Goal: Task Accomplishment & Management: Use online tool/utility

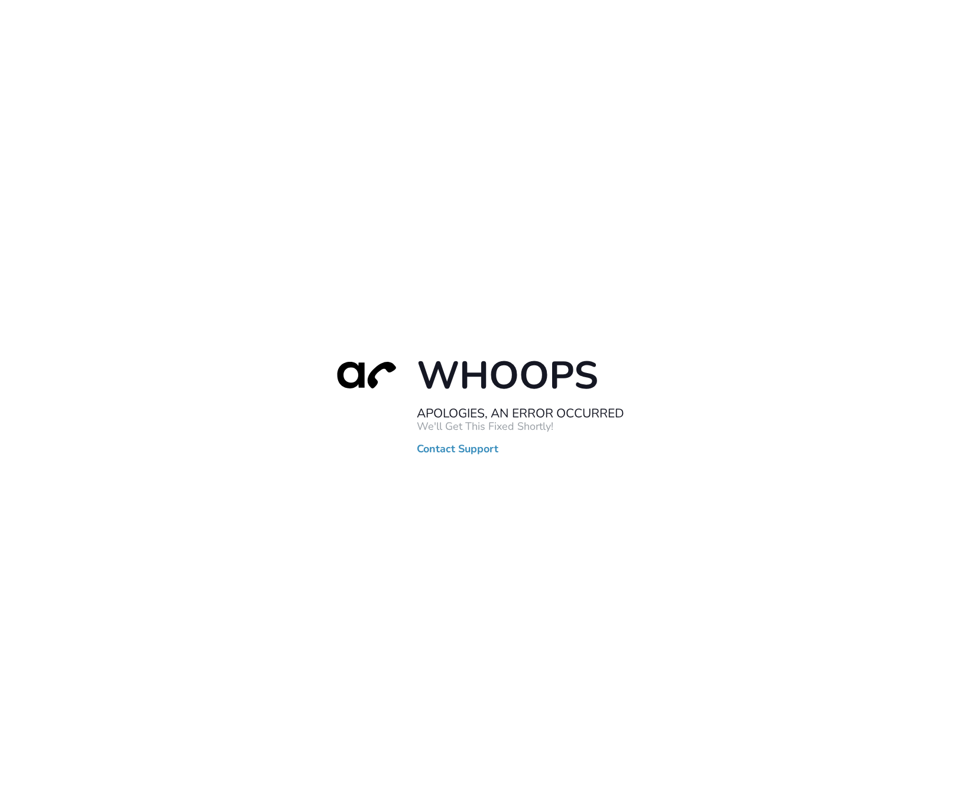
click at [436, 449] on link "Contact Support" at bounding box center [458, 449] width 82 height 12
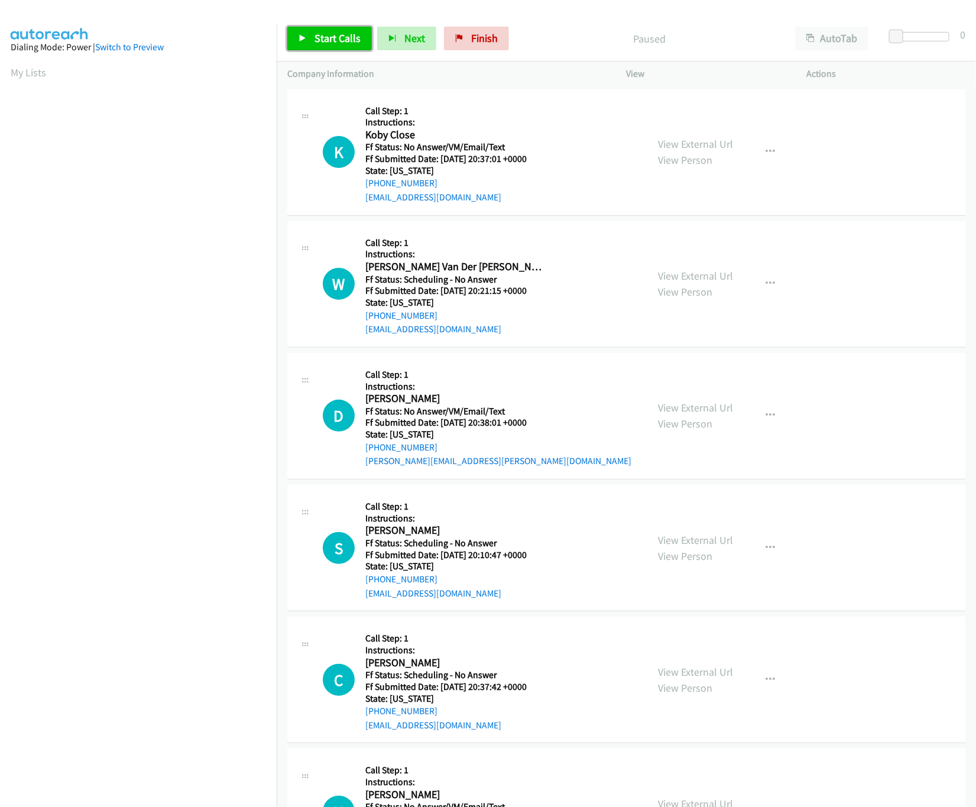
click at [328, 36] on span "Start Calls" at bounding box center [337, 38] width 46 height 14
click at [670, 142] on link "View External Url" at bounding box center [696, 144] width 75 height 14
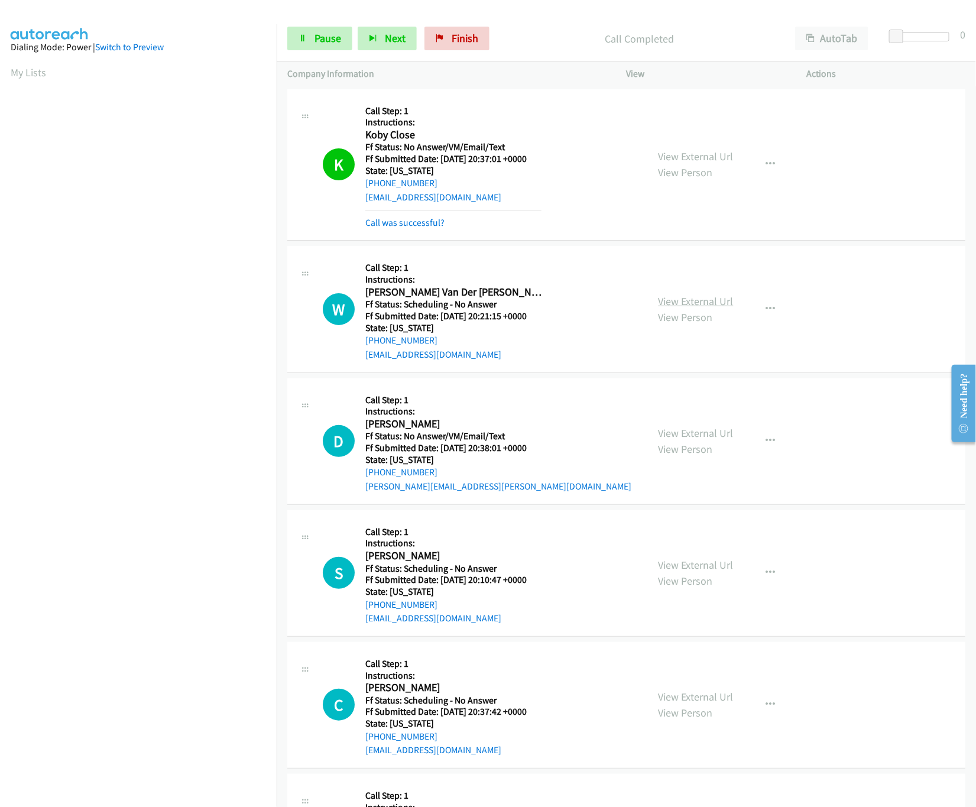
click at [710, 301] on link "View External Url" at bounding box center [696, 301] width 75 height 14
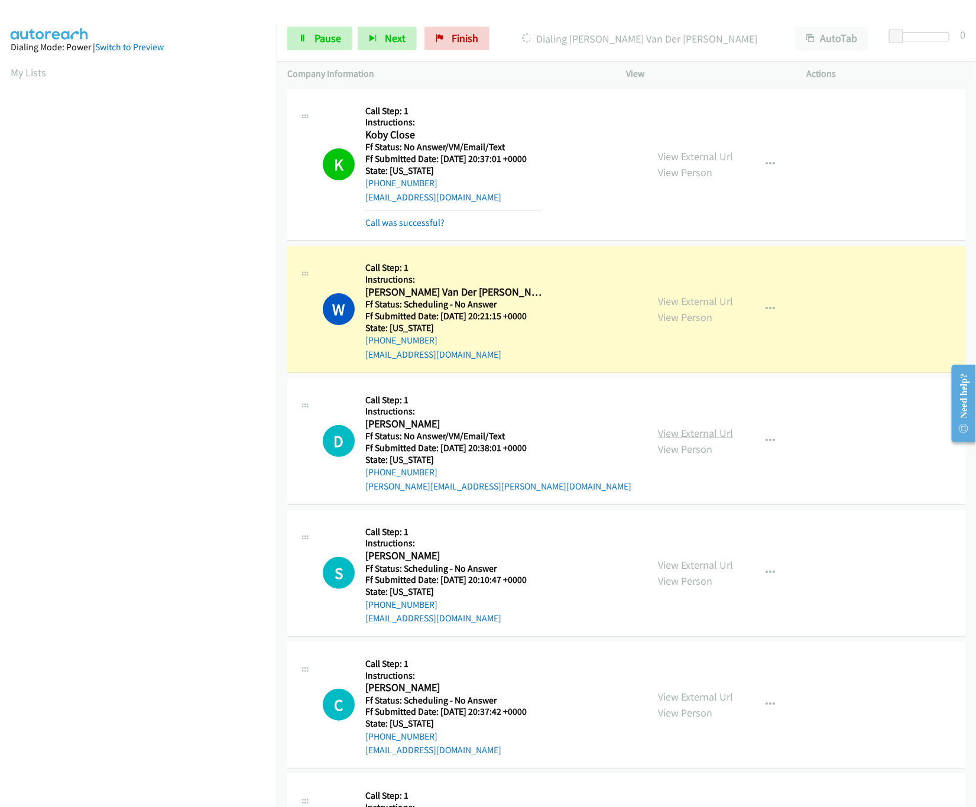
click at [721, 438] on link "View External Url" at bounding box center [696, 433] width 75 height 14
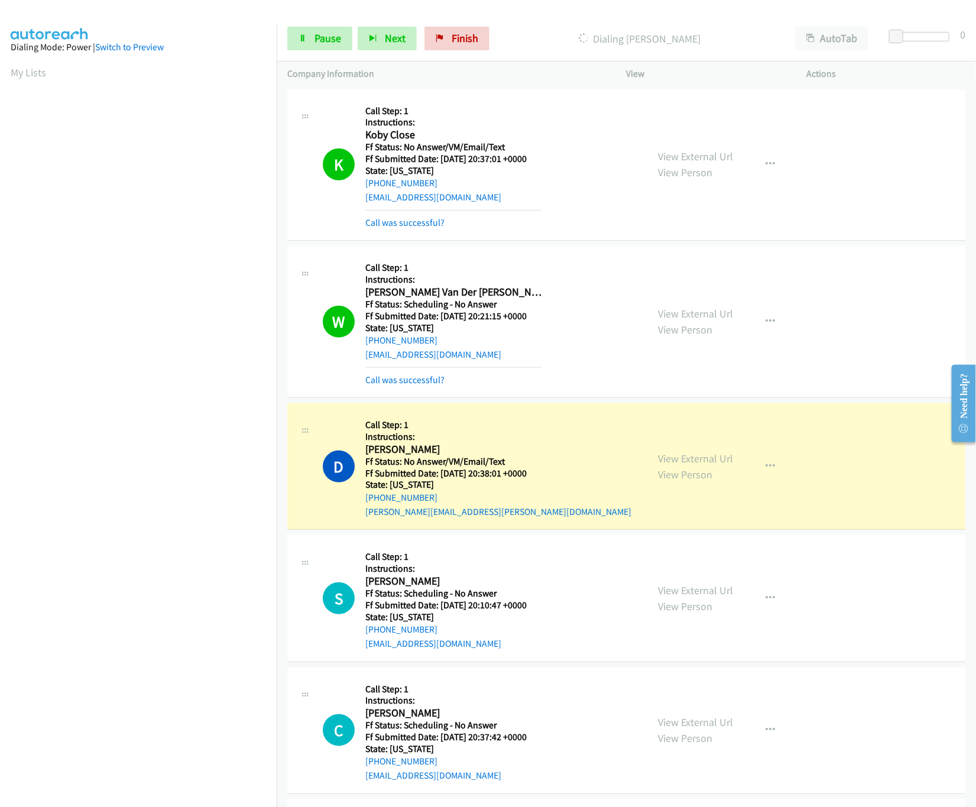
scroll to position [236, 0]
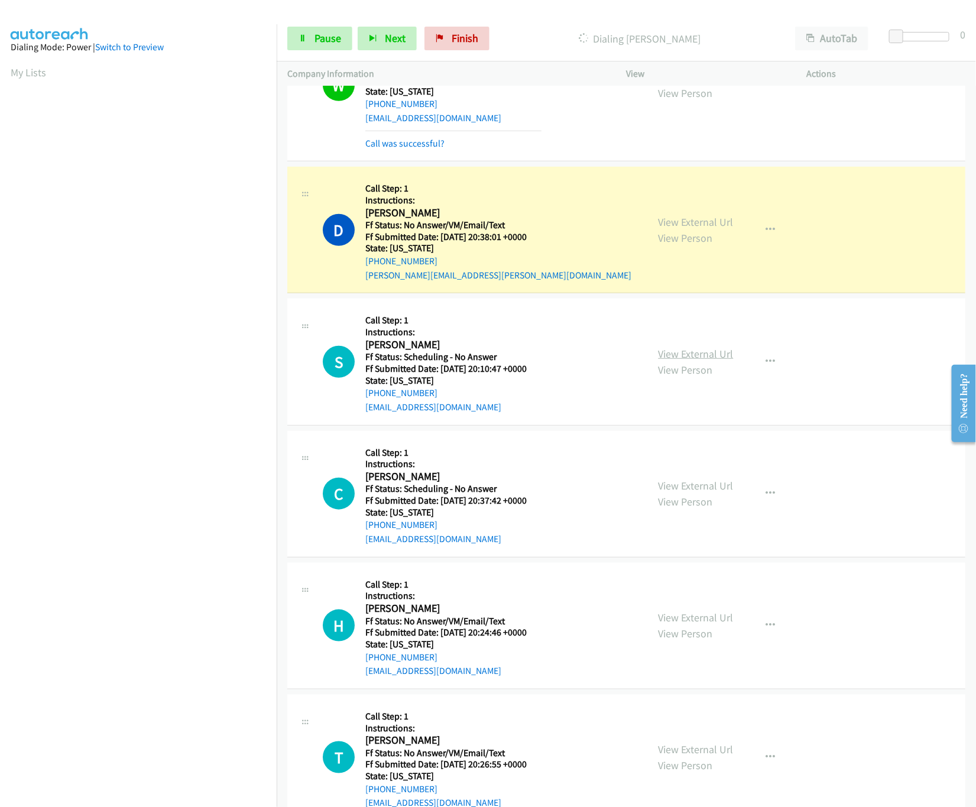
click at [705, 361] on link "View External Url" at bounding box center [696, 354] width 75 height 14
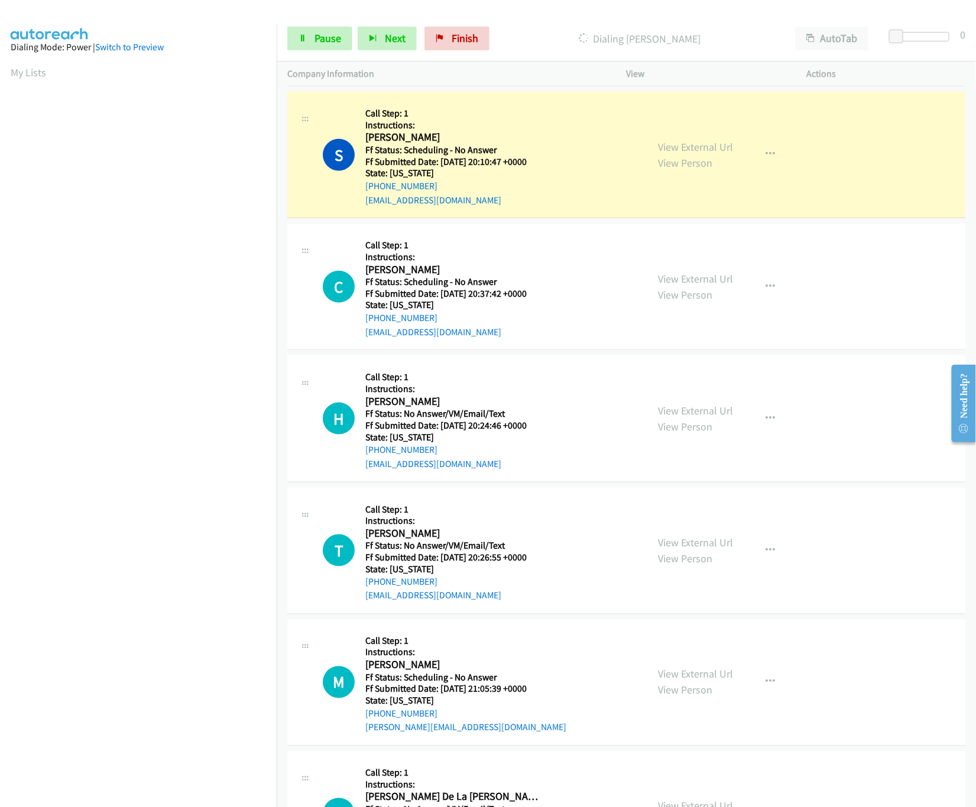
scroll to position [472, 0]
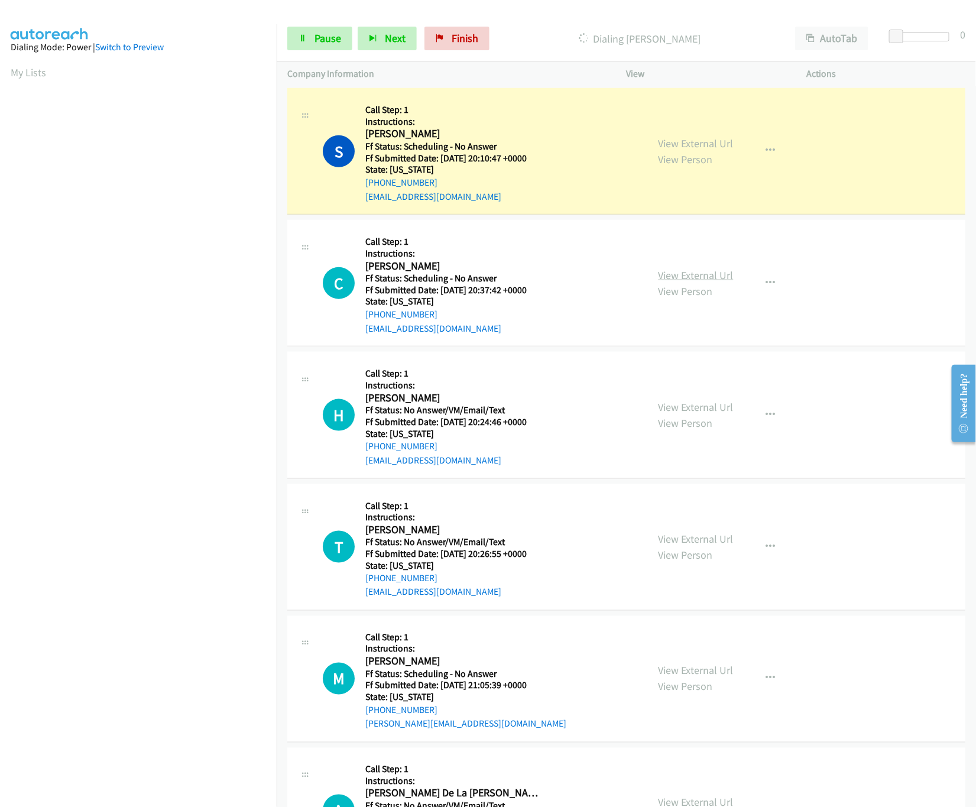
click at [674, 275] on link "View External Url" at bounding box center [696, 275] width 75 height 14
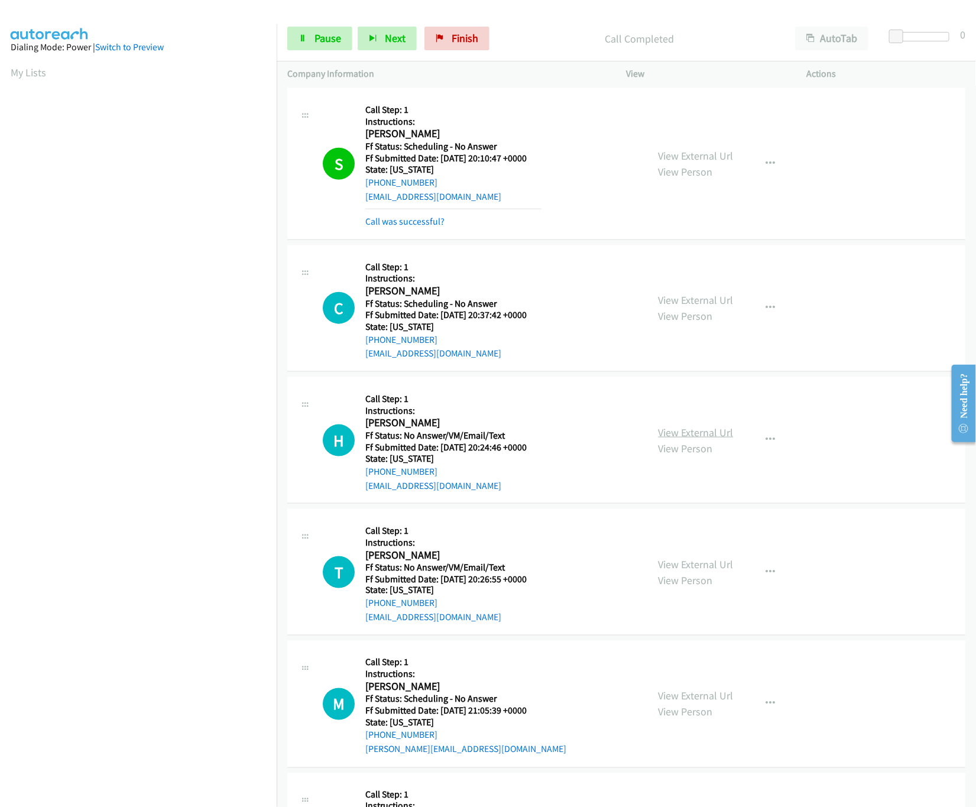
click at [700, 427] on link "View External Url" at bounding box center [696, 433] width 75 height 14
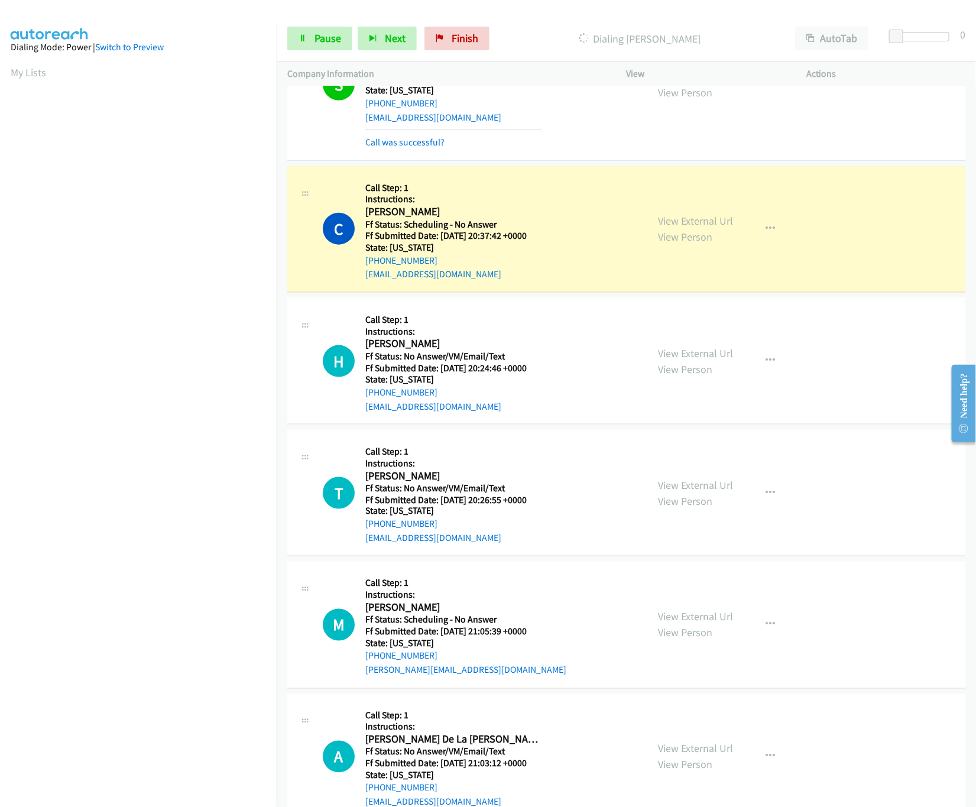
scroll to position [591, 0]
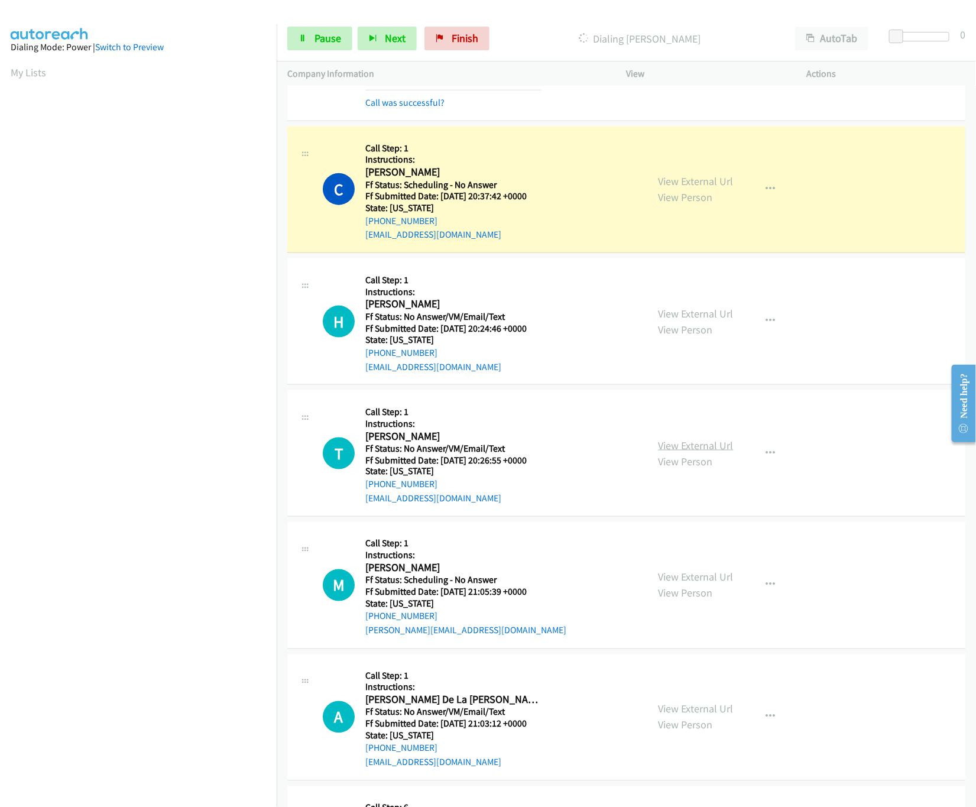
click at [692, 447] on link "View External Url" at bounding box center [696, 446] width 75 height 14
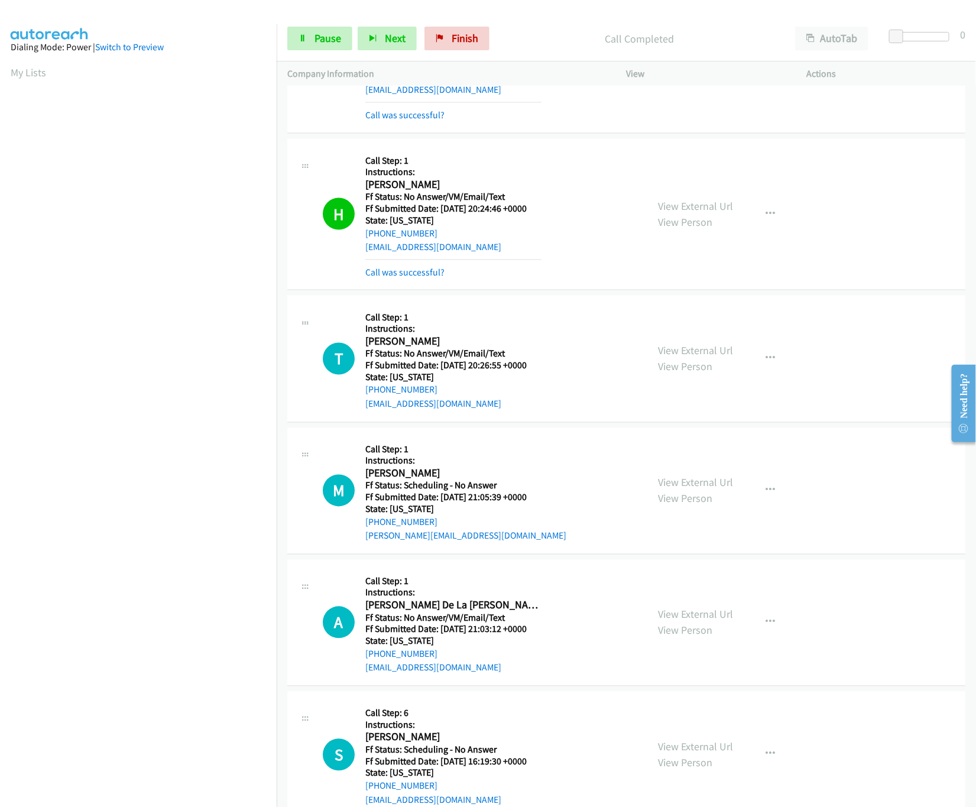
scroll to position [946, 0]
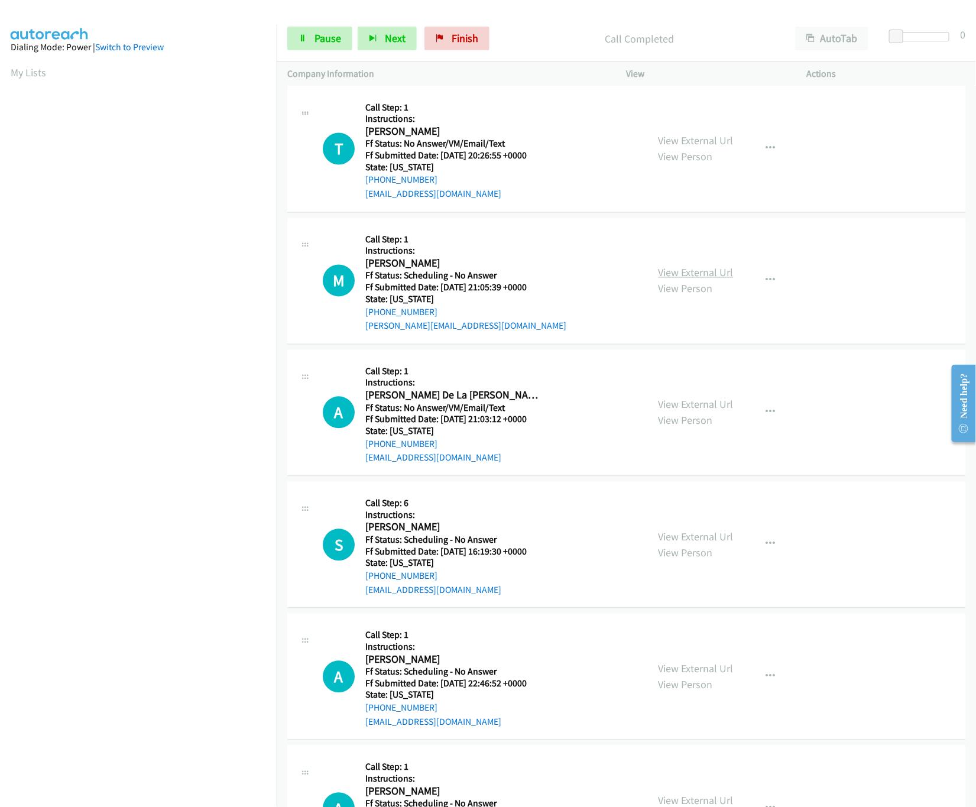
click at [715, 277] on link "View External Url" at bounding box center [696, 273] width 75 height 14
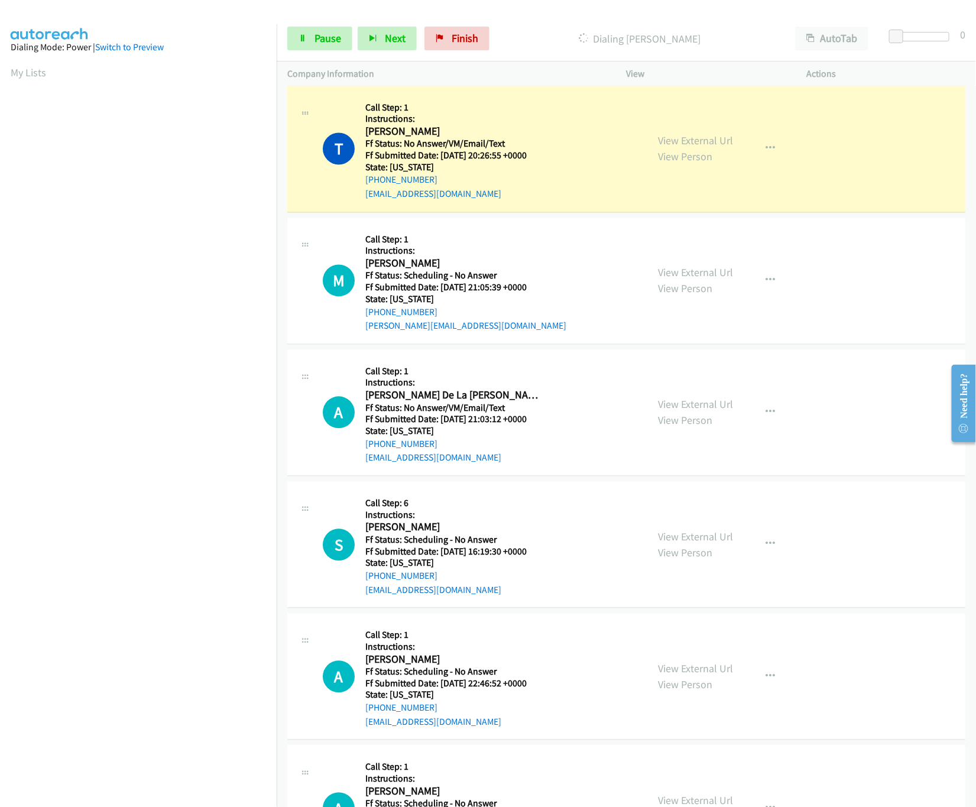
click at [219, 712] on nav "Dialing Mode: Power | Switch to Preview My Lists" at bounding box center [138, 427] width 277 height 807
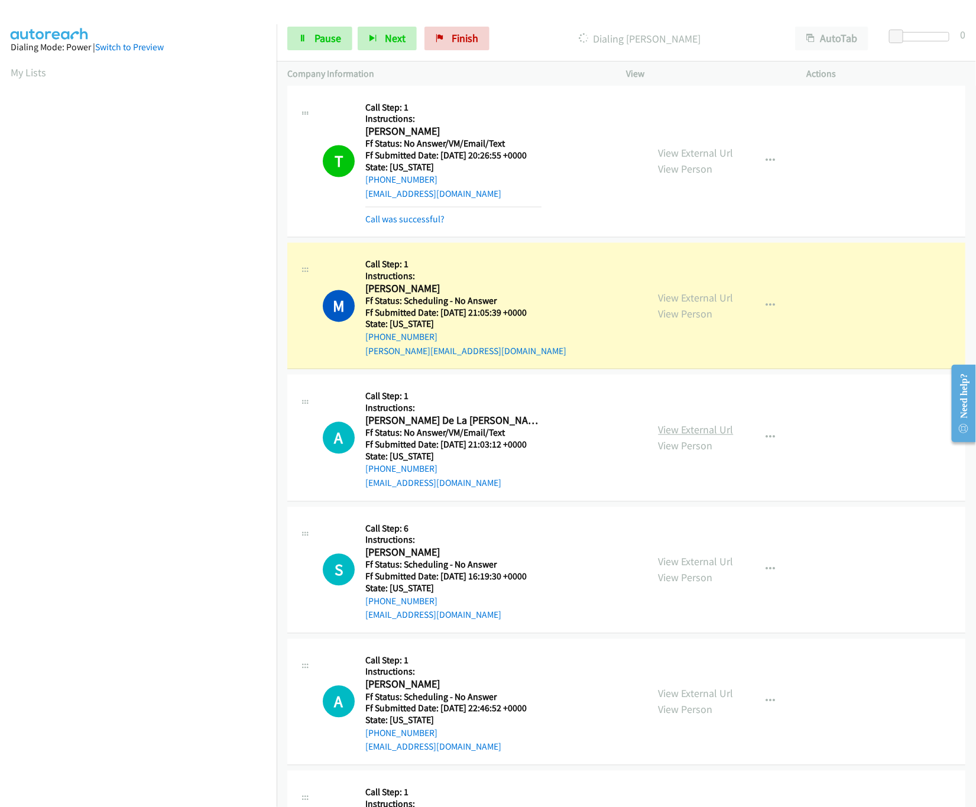
click at [704, 431] on link "View External Url" at bounding box center [696, 430] width 75 height 14
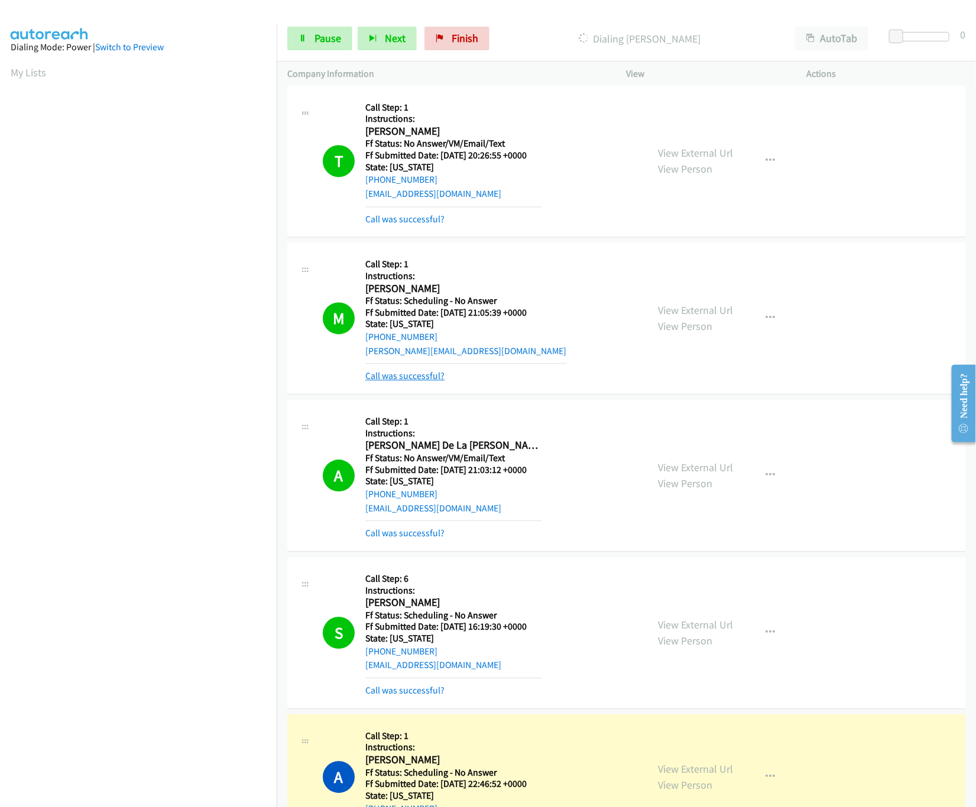
click at [382, 382] on link "Call was successful?" at bounding box center [404, 376] width 79 height 11
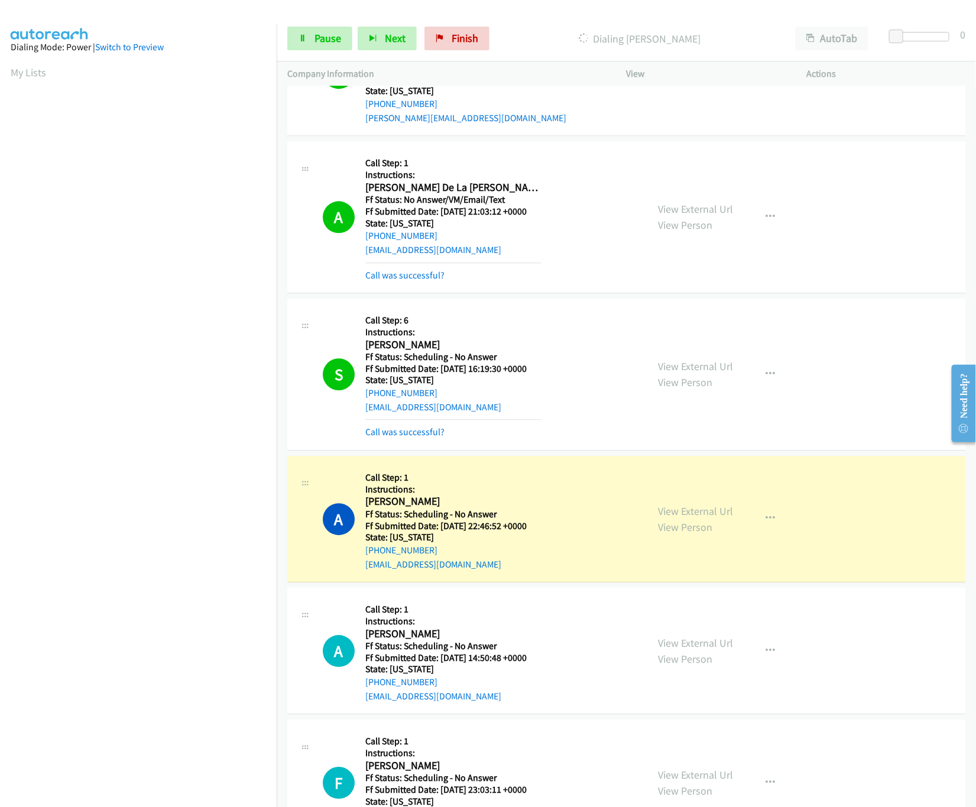
scroll to position [1182, 0]
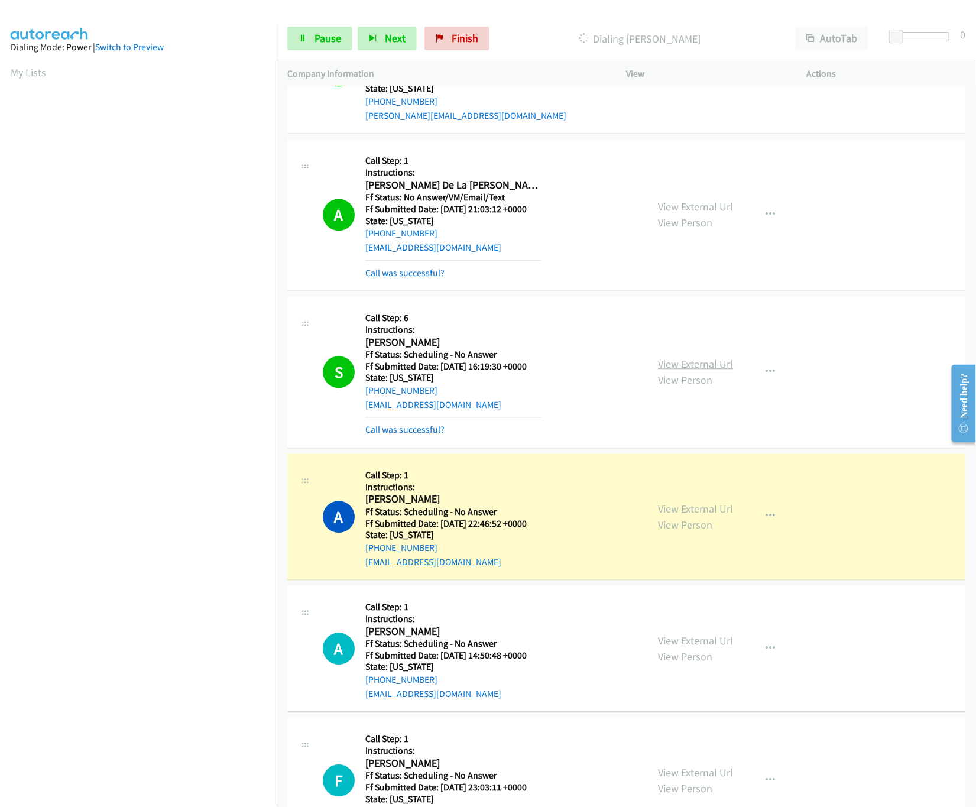
click at [674, 369] on link "View External Url" at bounding box center [696, 364] width 75 height 14
click at [678, 510] on link "View External Url" at bounding box center [696, 509] width 75 height 14
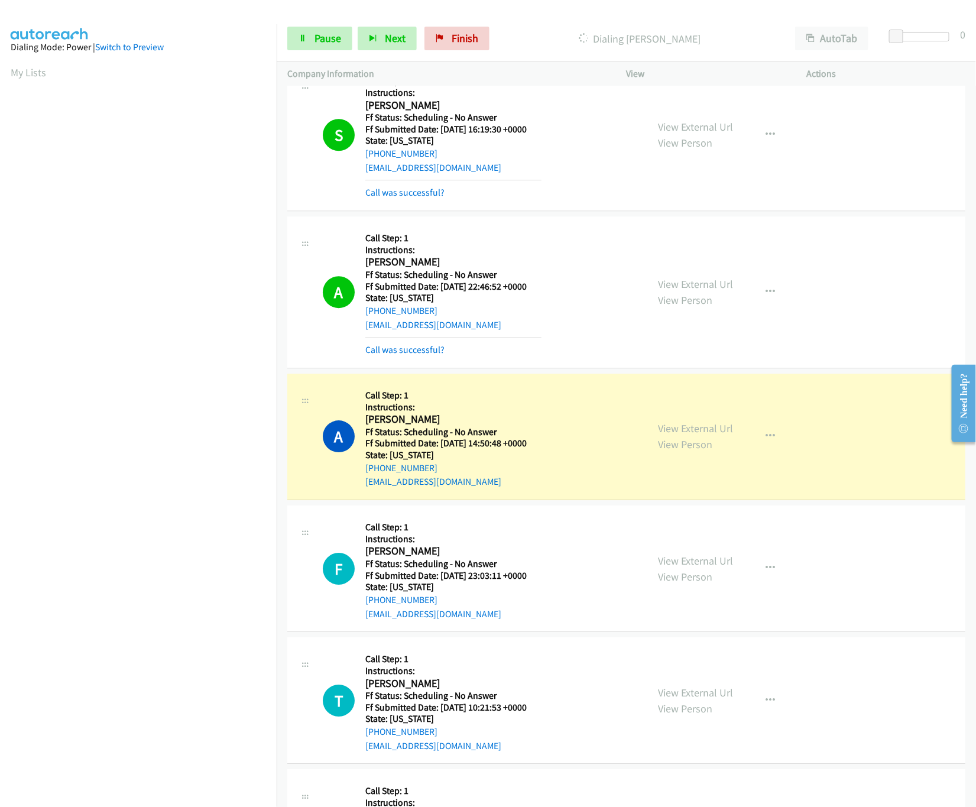
scroll to position [1536, 0]
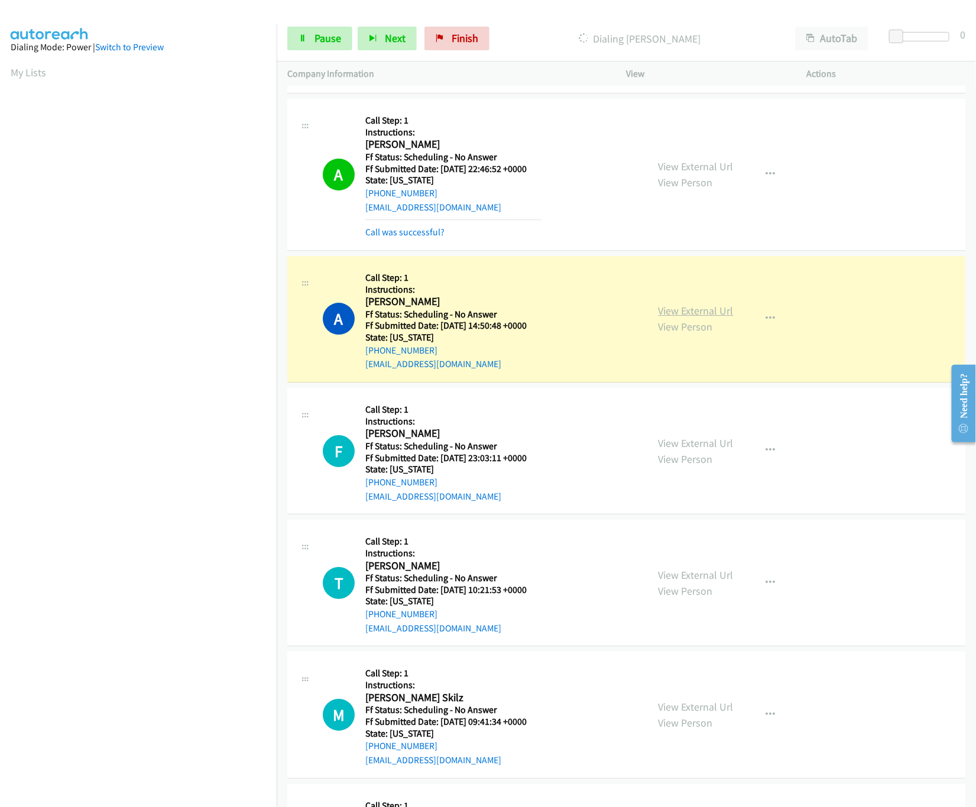
click at [659, 311] on link "View External Url" at bounding box center [696, 311] width 75 height 14
click at [690, 449] on link "View External Url" at bounding box center [696, 443] width 75 height 14
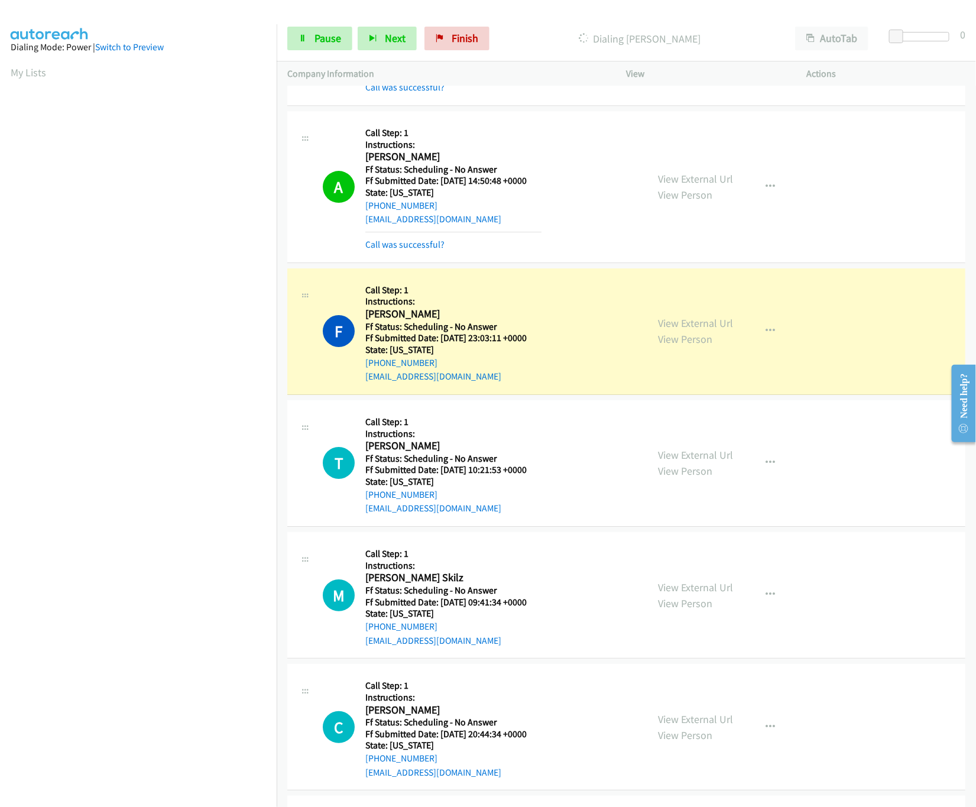
scroll to position [1773, 0]
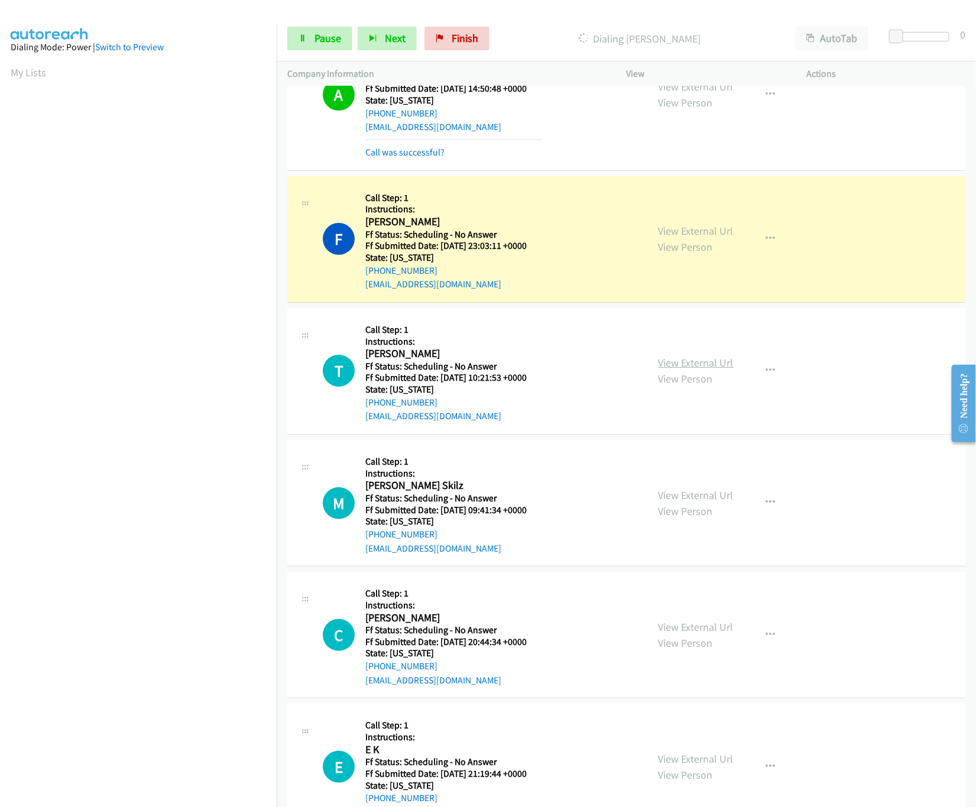
click at [669, 365] on link "View External Url" at bounding box center [696, 363] width 75 height 14
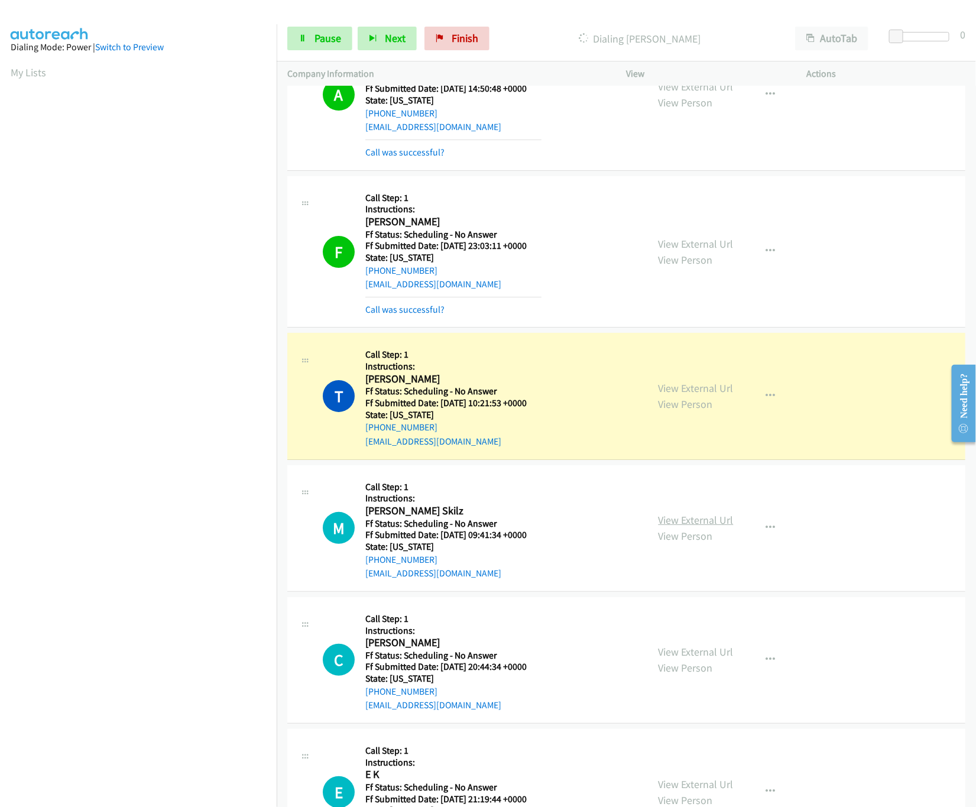
click at [701, 525] on link "View External Url" at bounding box center [696, 520] width 75 height 14
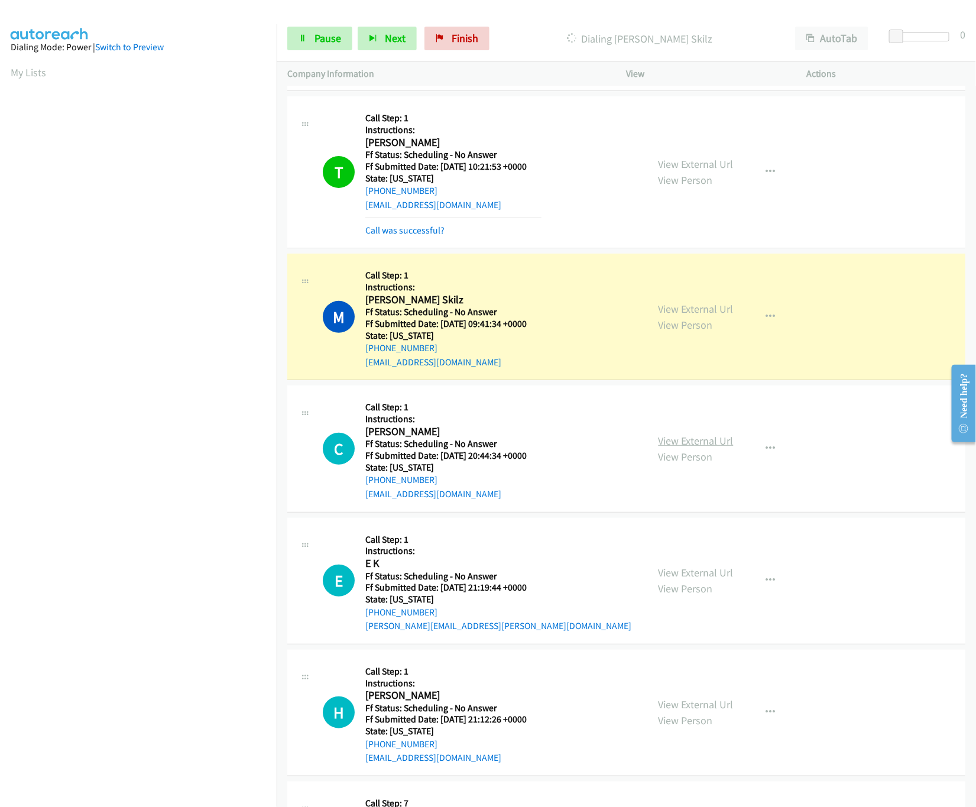
click at [702, 442] on link "View External Url" at bounding box center [696, 441] width 75 height 14
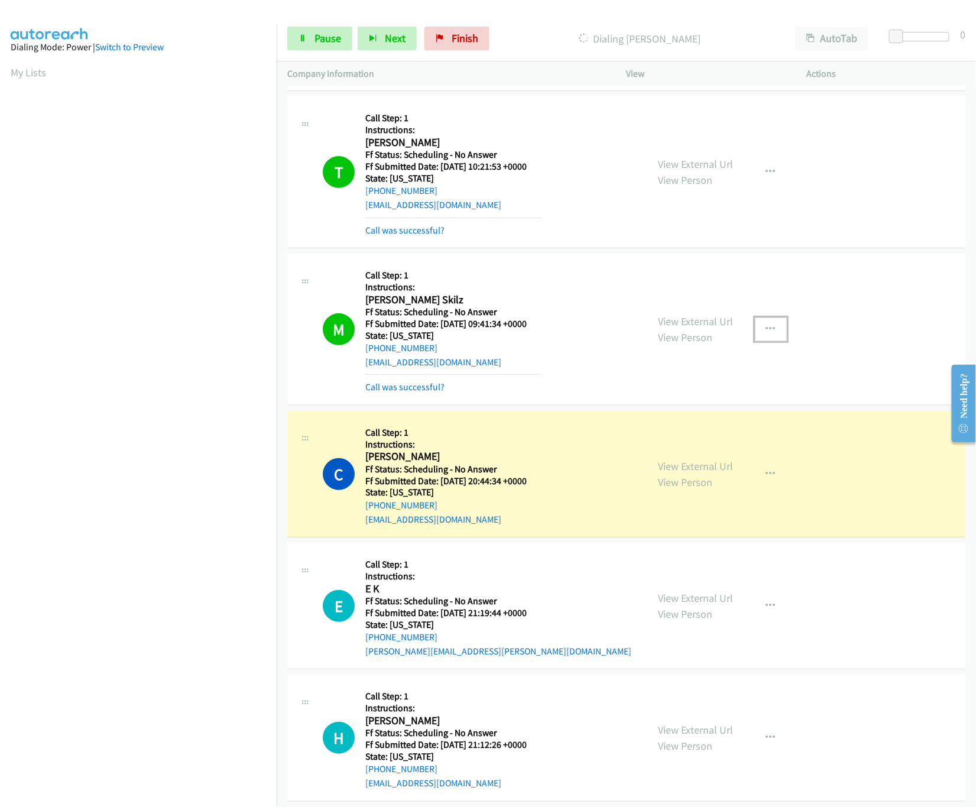
click at [766, 334] on icon "button" at bounding box center [770, 329] width 9 height 9
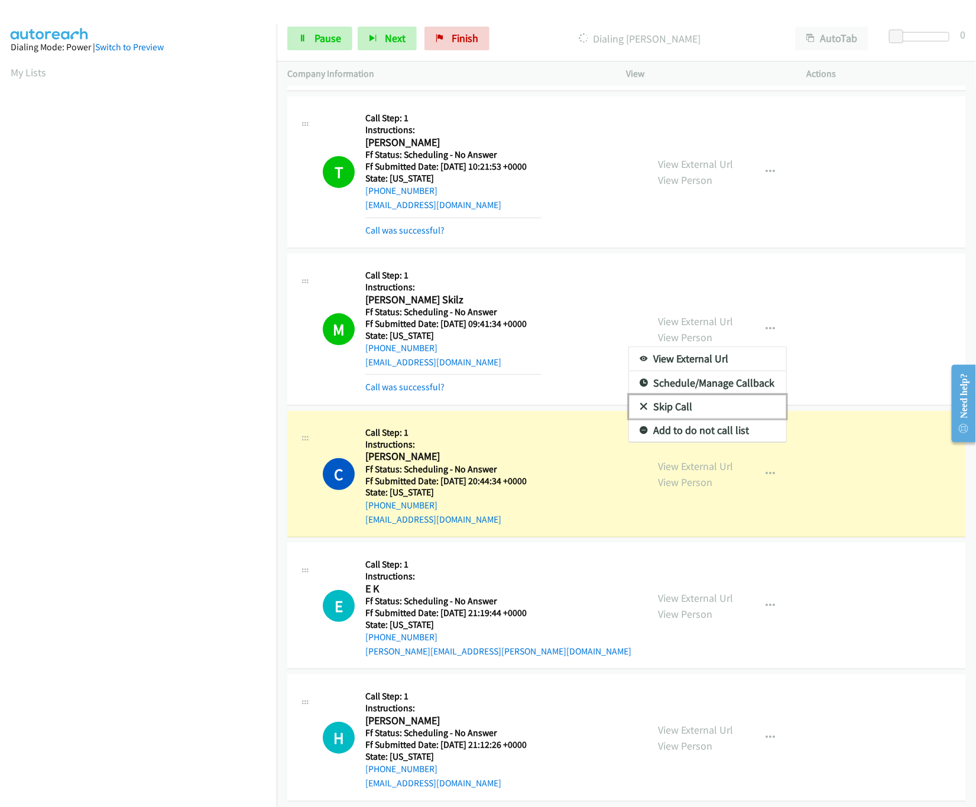
click at [667, 417] on link "Skip Call" at bounding box center [707, 407] width 157 height 24
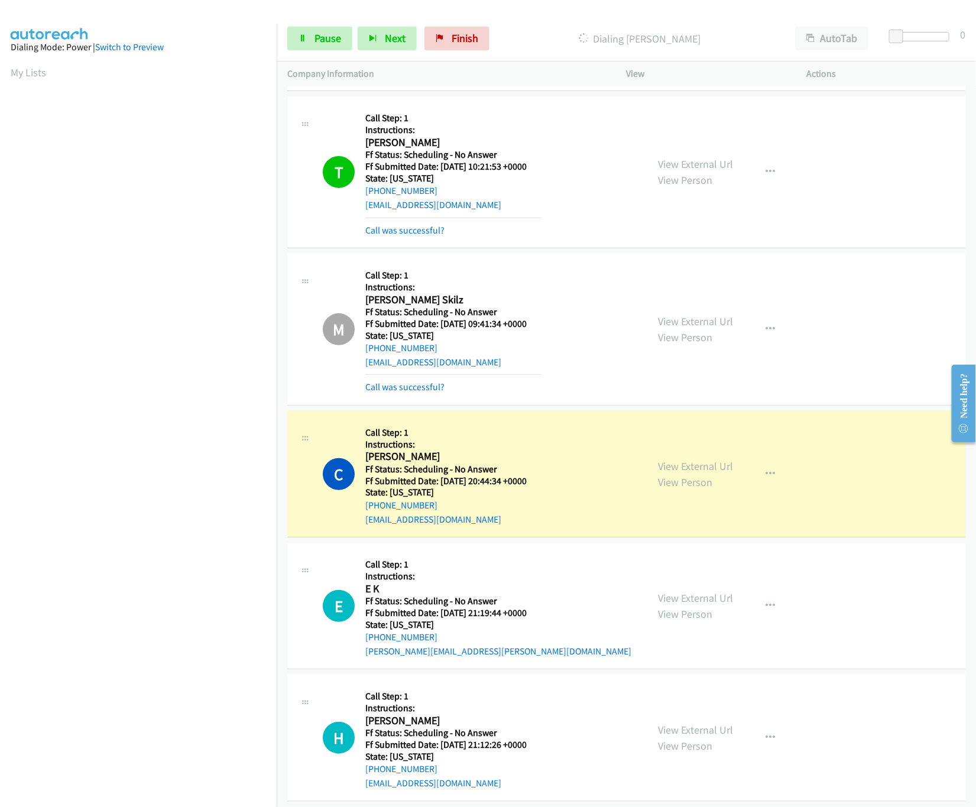
click at [747, 339] on div "View External Url View Person View External Url Email Schedule/Manage Callback …" at bounding box center [743, 329] width 191 height 130
click at [766, 333] on icon "button" at bounding box center [770, 329] width 9 height 9
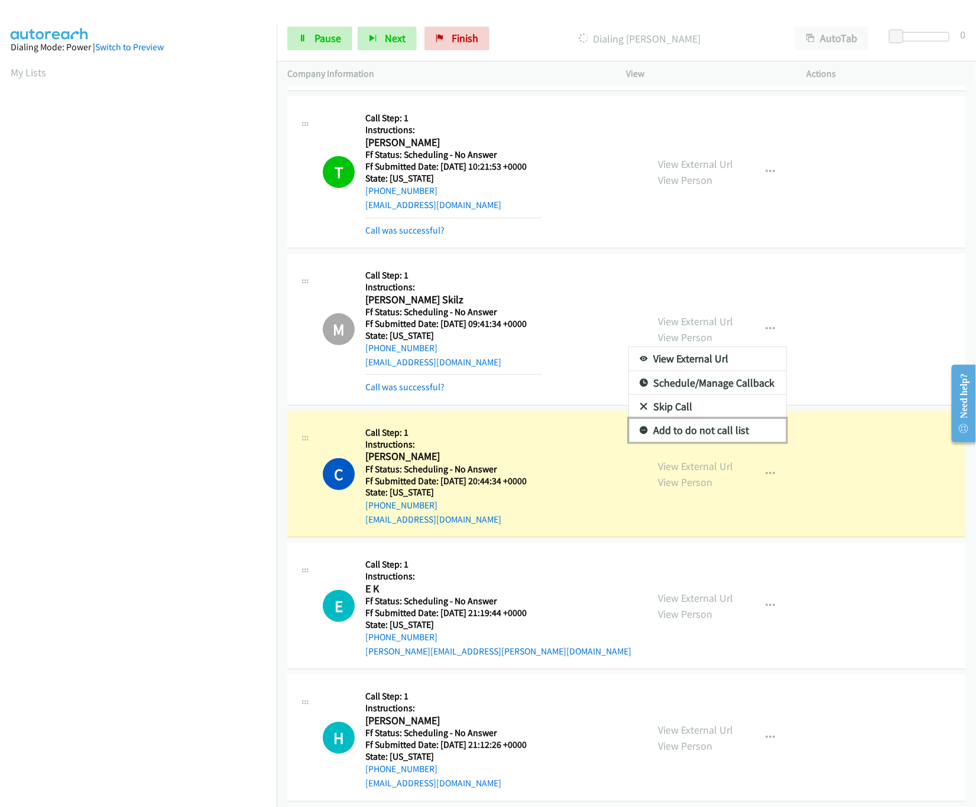
click at [671, 442] on link "Add to do not call list" at bounding box center [707, 431] width 157 height 24
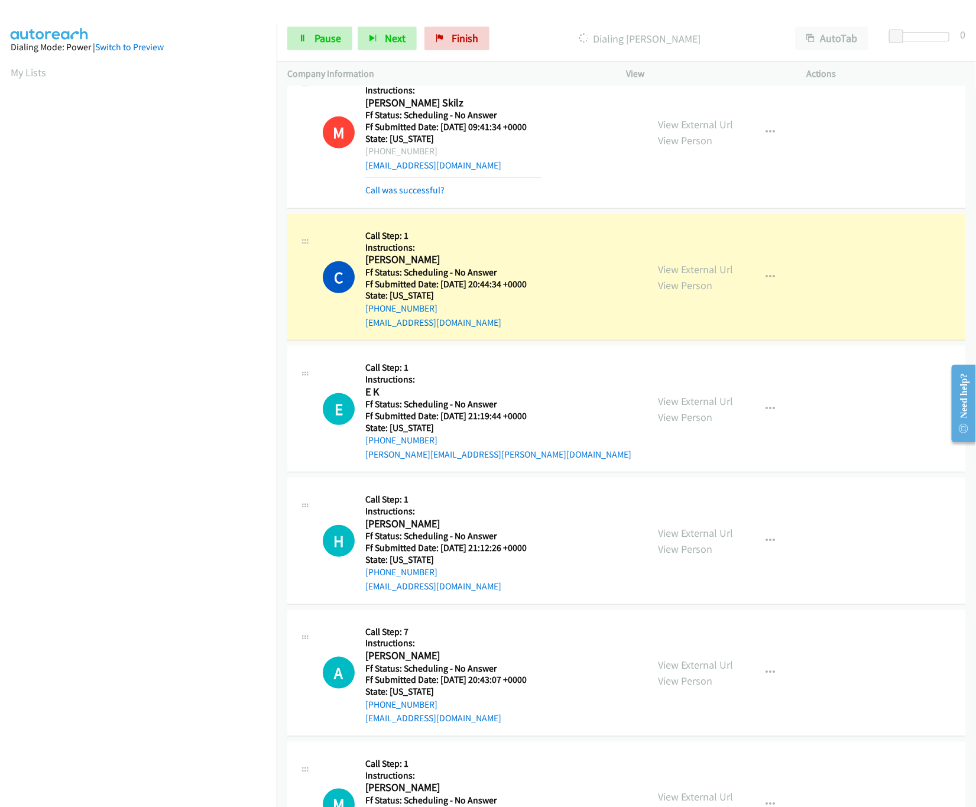
scroll to position [2246, 0]
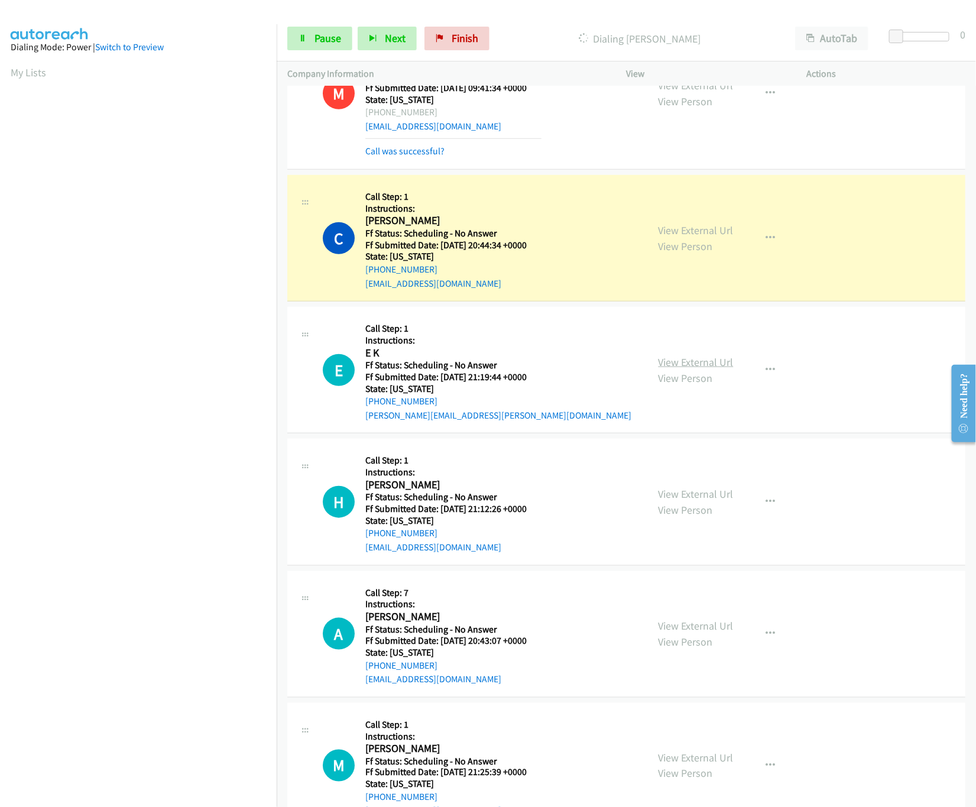
click at [685, 366] on link "View External Url" at bounding box center [696, 362] width 75 height 14
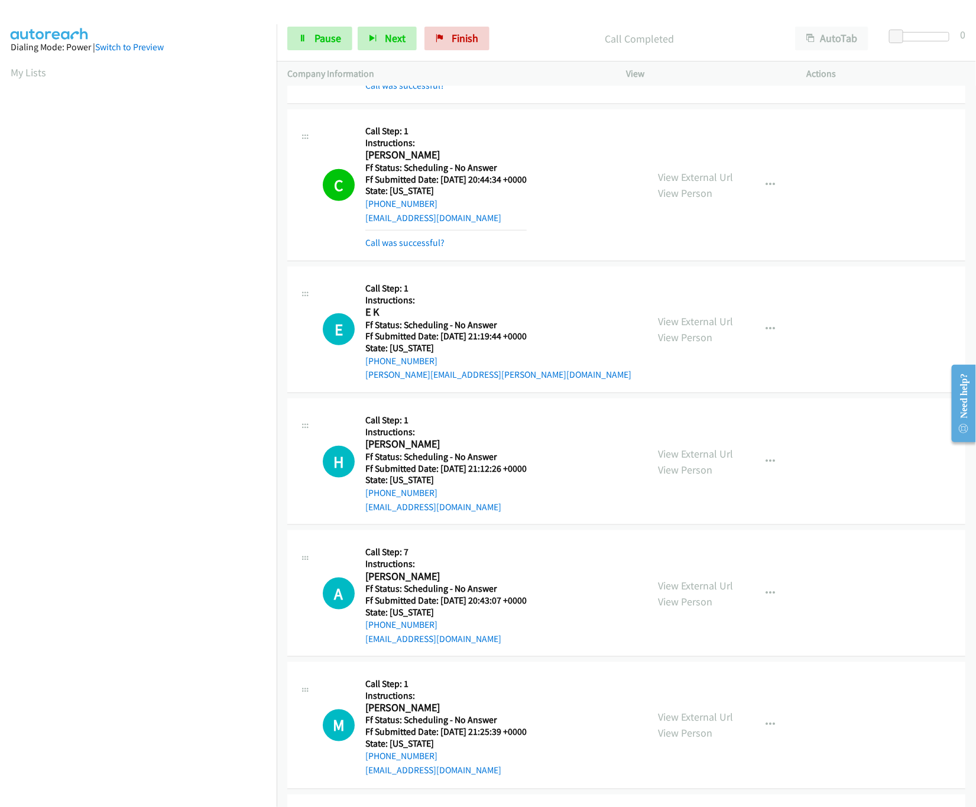
scroll to position [2365, 0]
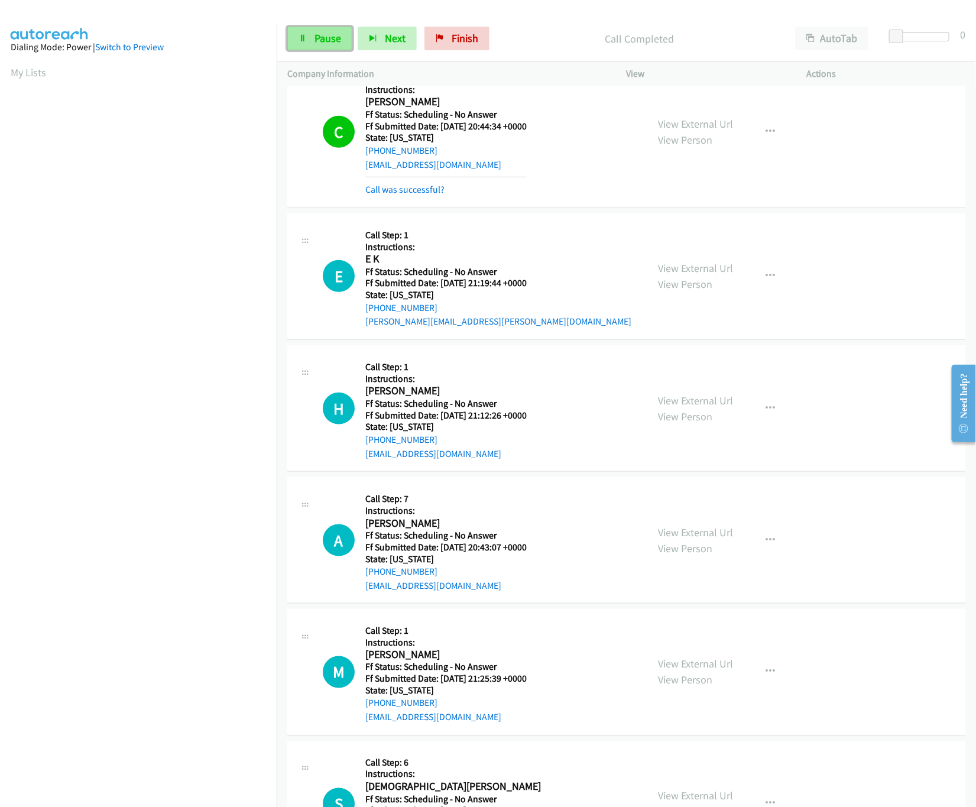
click at [313, 45] on link "Pause" at bounding box center [319, 39] width 65 height 24
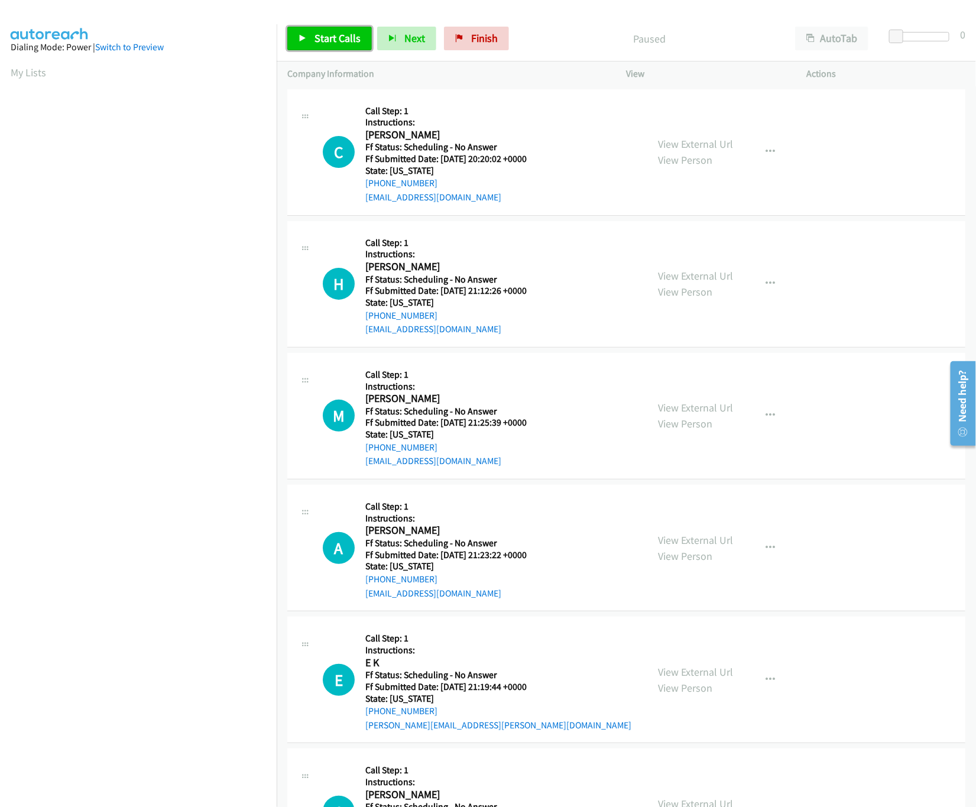
click at [340, 31] on link "Start Calls" at bounding box center [329, 39] width 85 height 24
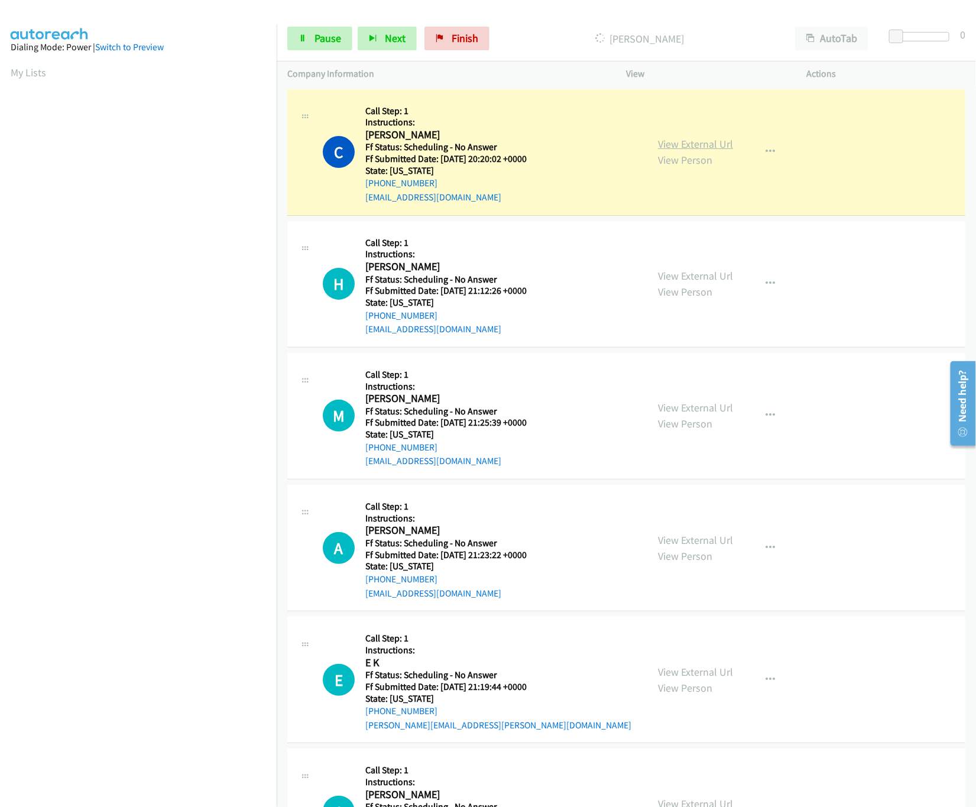
click at [708, 140] on link "View External Url" at bounding box center [696, 144] width 75 height 14
click at [696, 281] on link "View External Url" at bounding box center [696, 276] width 75 height 14
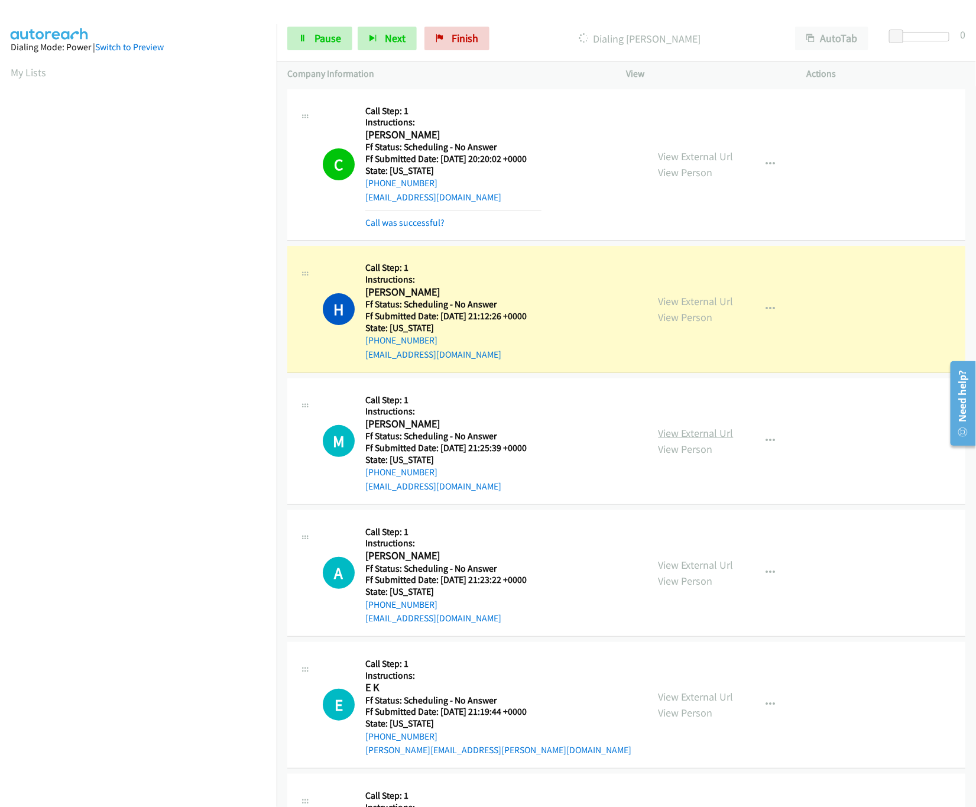
click at [713, 434] on link "View External Url" at bounding box center [696, 433] width 75 height 14
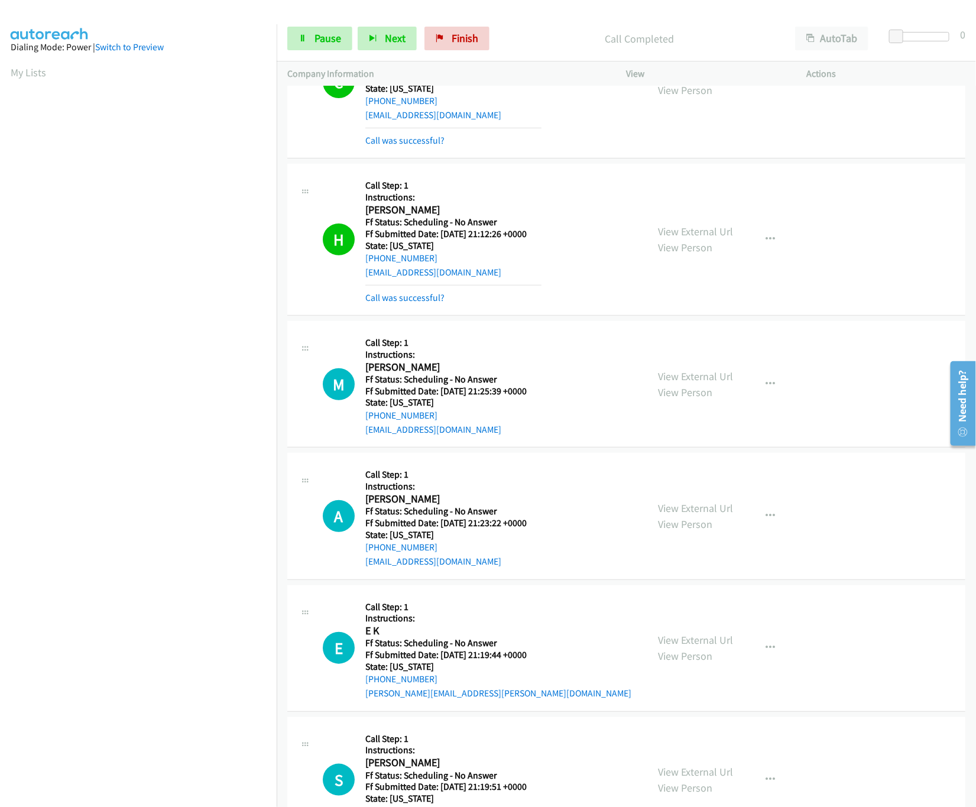
scroll to position [118, 0]
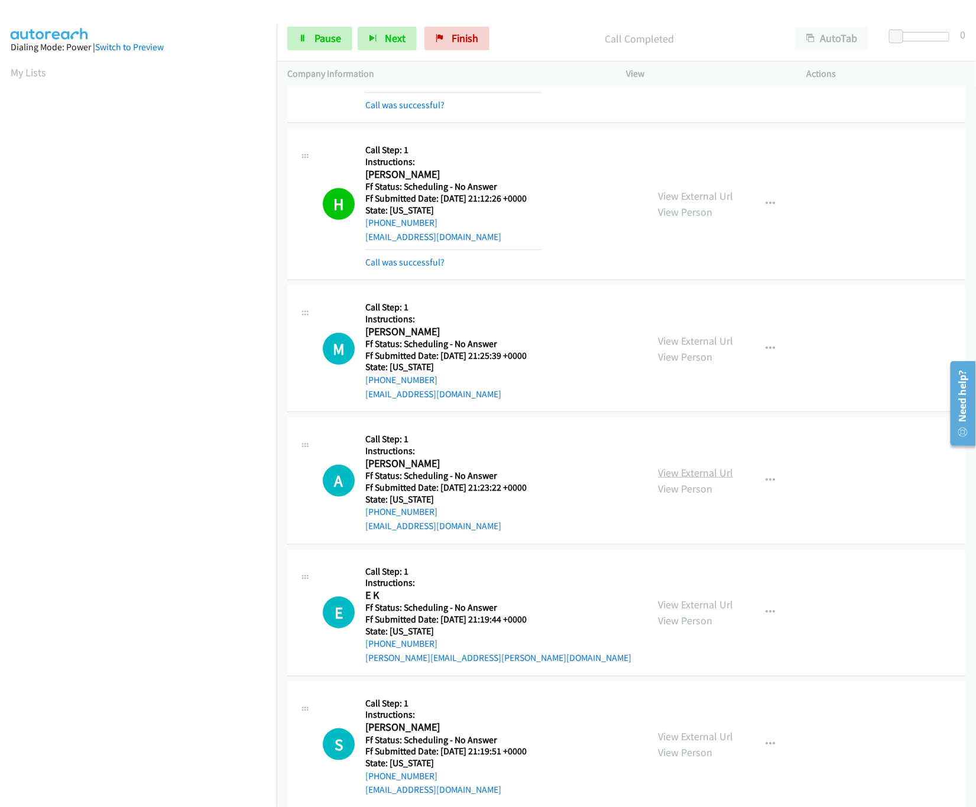
click at [683, 471] on link "View External Url" at bounding box center [696, 473] width 75 height 14
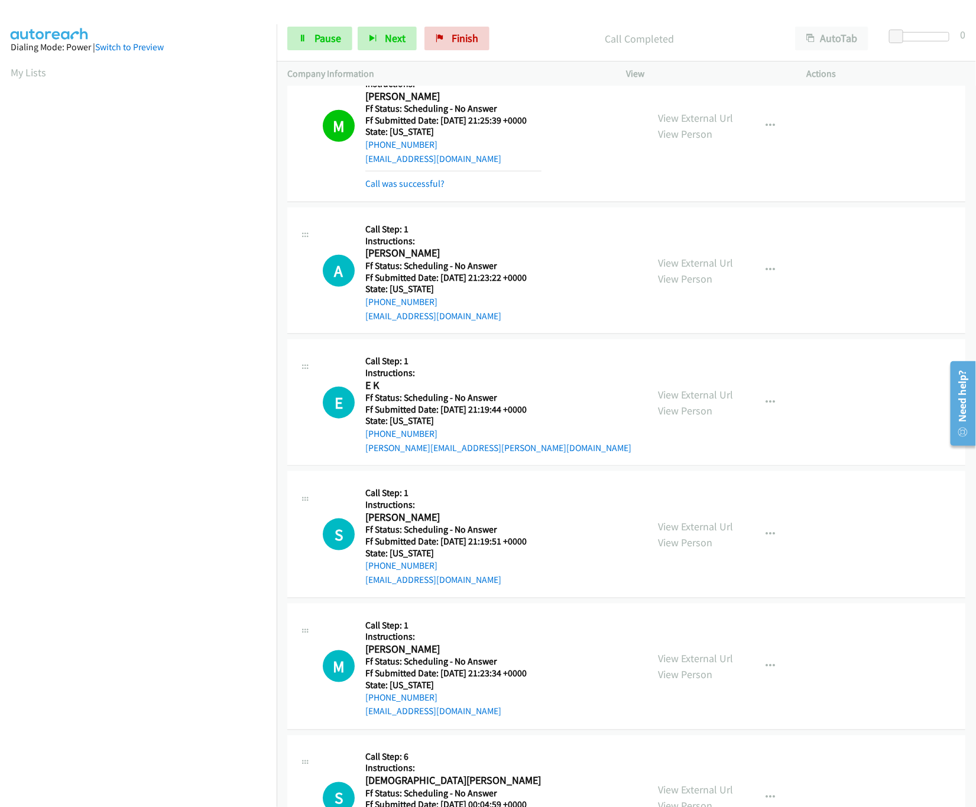
scroll to position [355, 0]
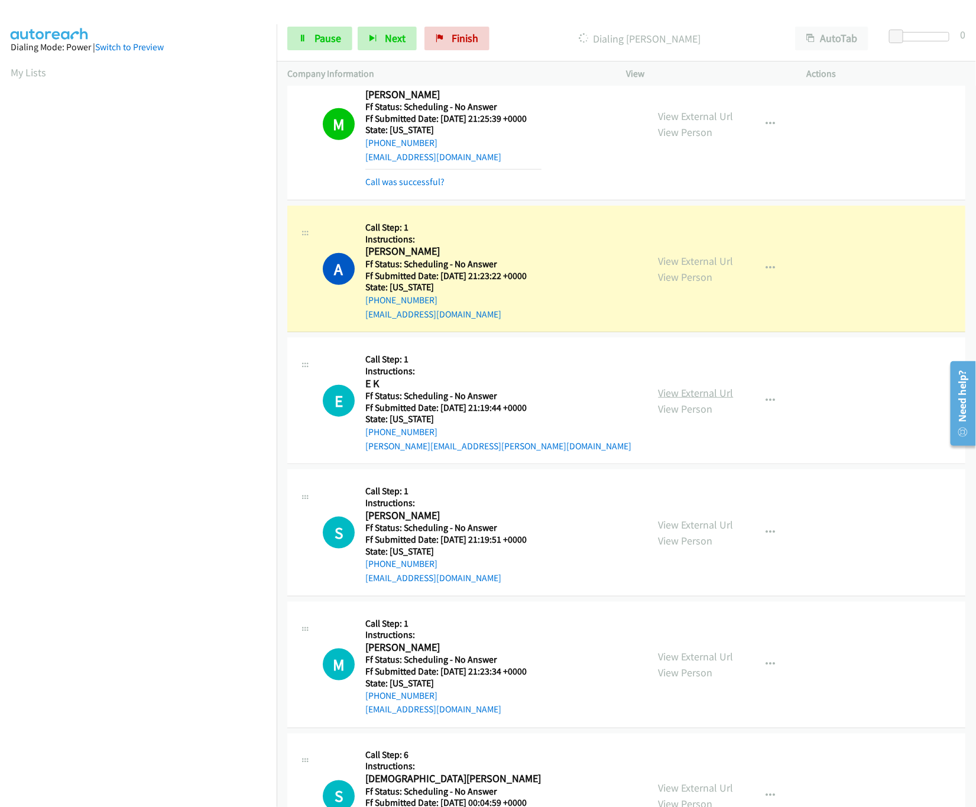
click at [678, 396] on link "View External Url" at bounding box center [696, 393] width 75 height 14
click at [709, 534] on div "View External Url View Person" at bounding box center [696, 533] width 75 height 32
click at [713, 526] on link "View External Url" at bounding box center [696, 525] width 75 height 14
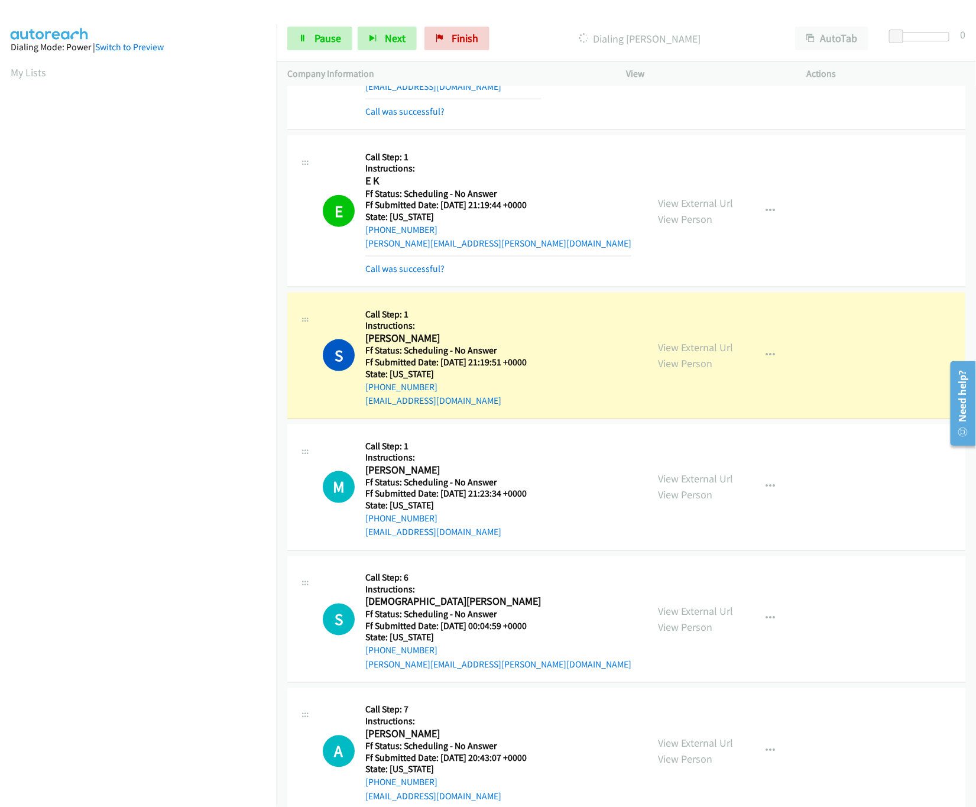
scroll to position [591, 0]
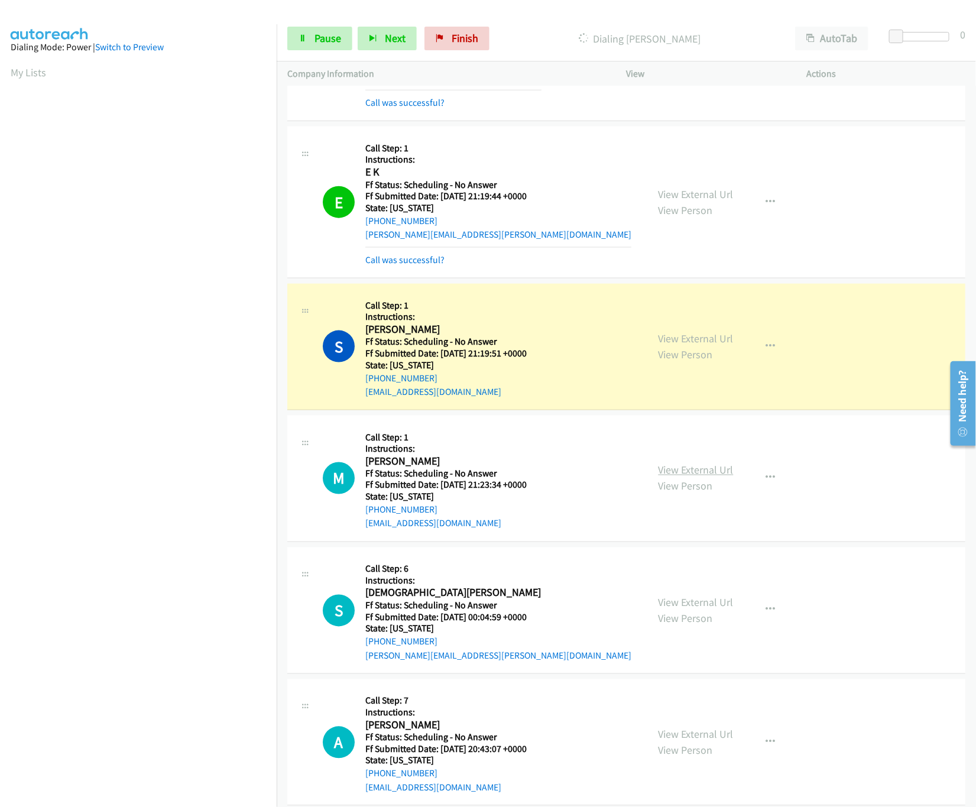
click at [704, 470] on link "View External Url" at bounding box center [696, 470] width 75 height 14
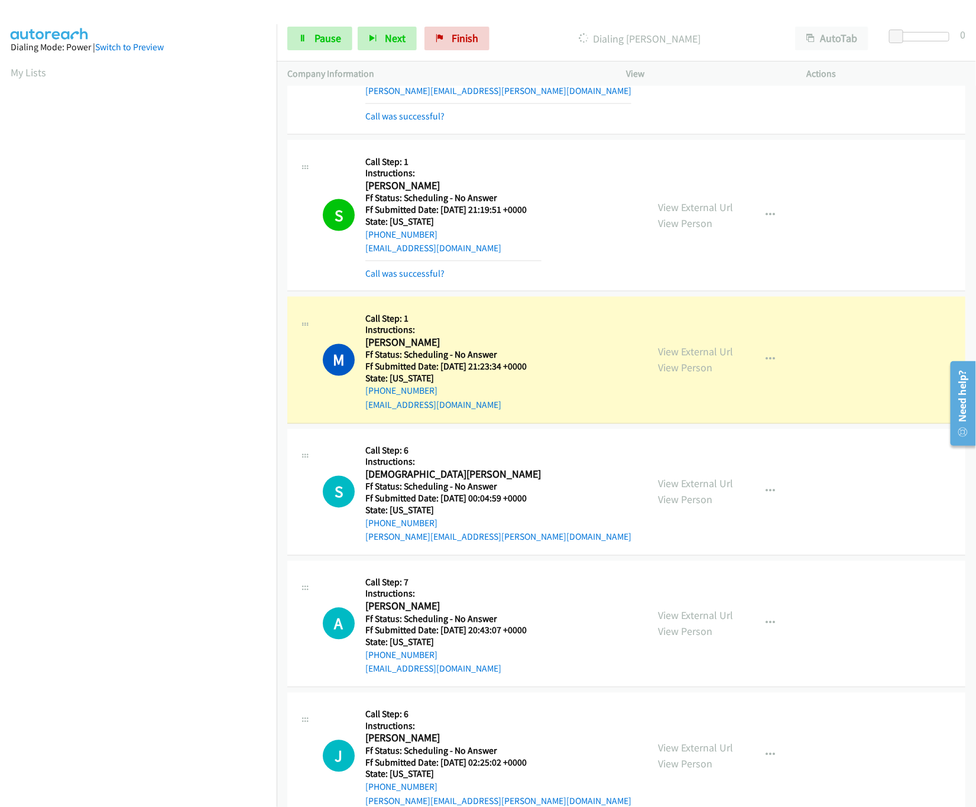
scroll to position [946, 0]
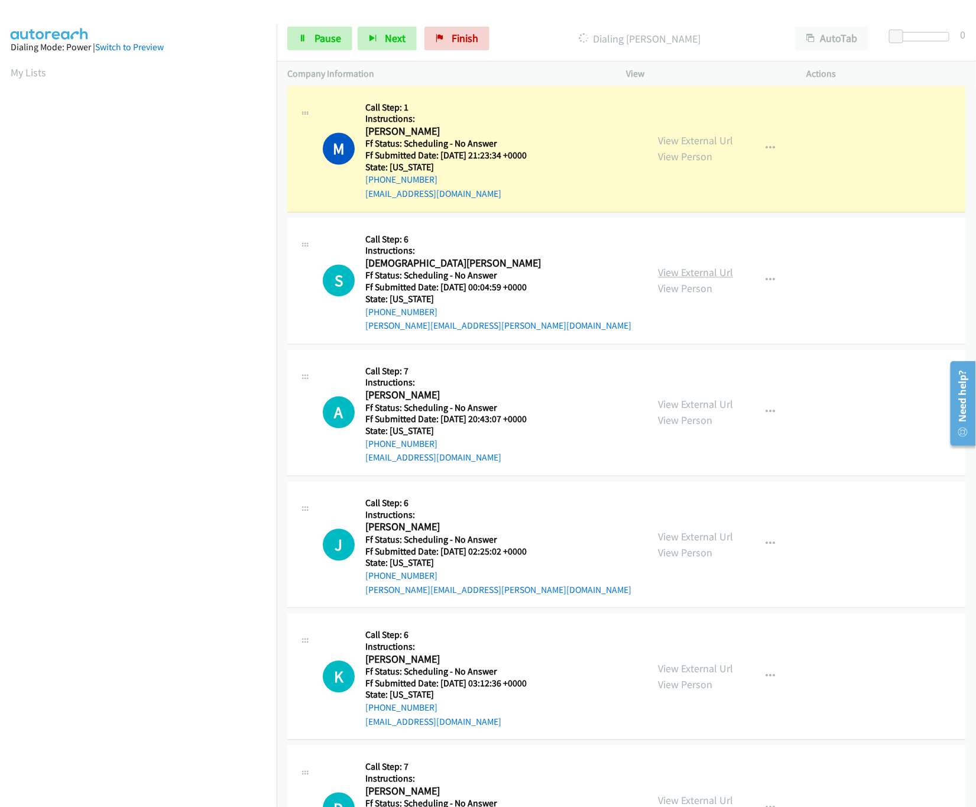
click at [718, 270] on link "View External Url" at bounding box center [696, 273] width 75 height 14
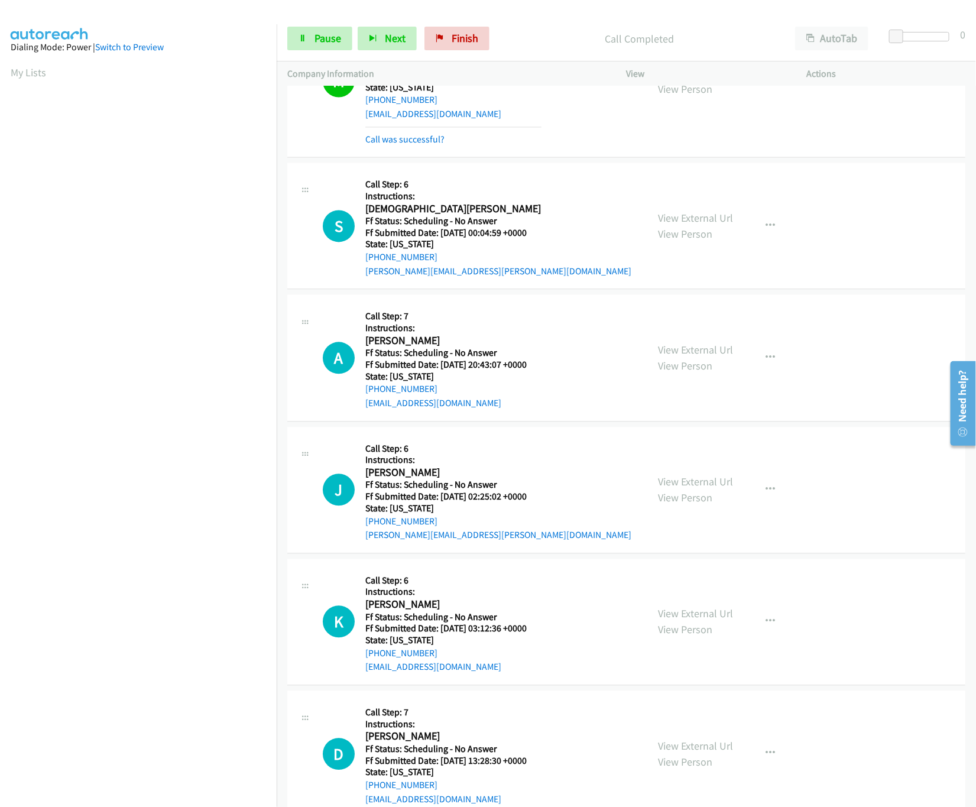
scroll to position [1064, 0]
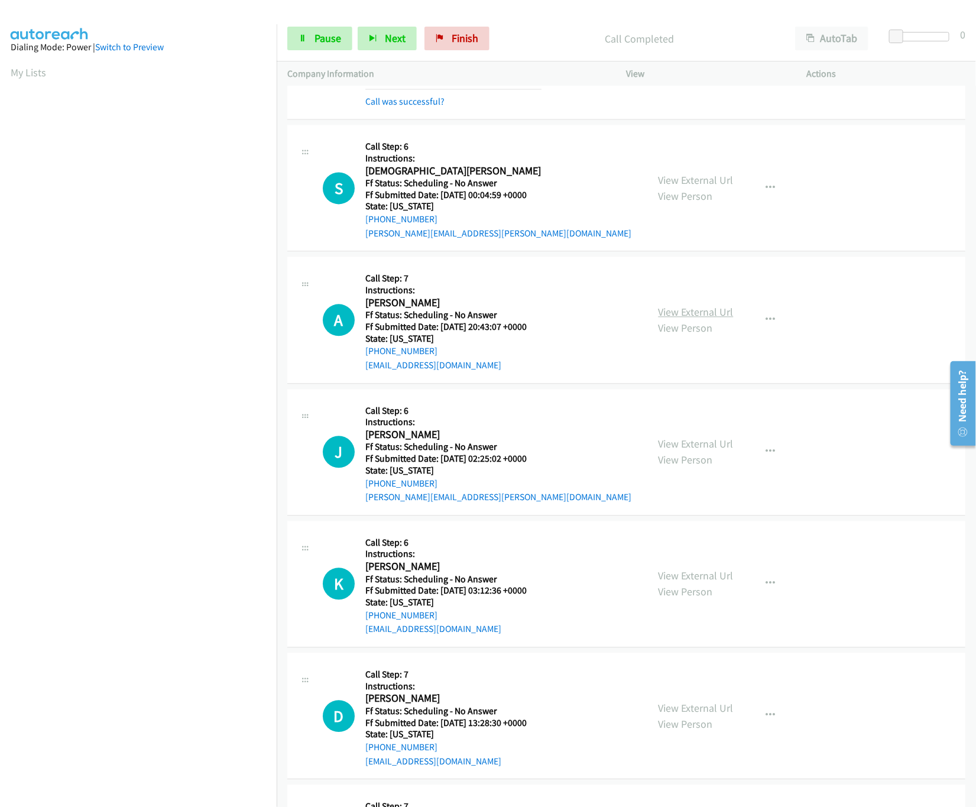
click at [710, 314] on link "View External Url" at bounding box center [696, 312] width 75 height 14
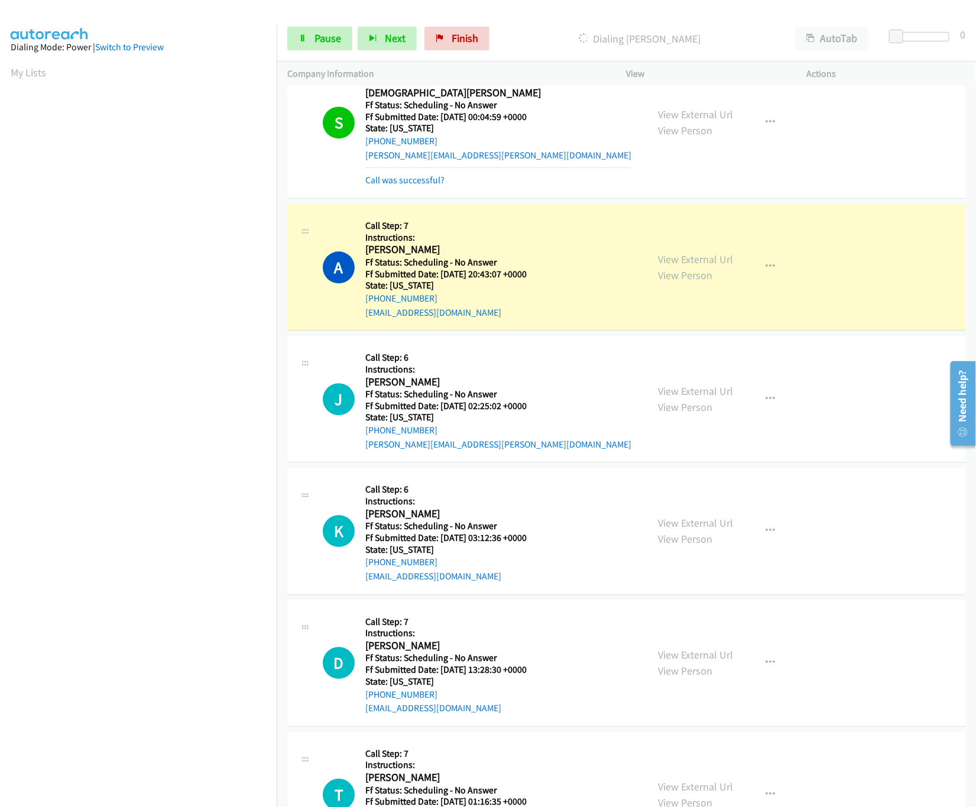
scroll to position [1182, 0]
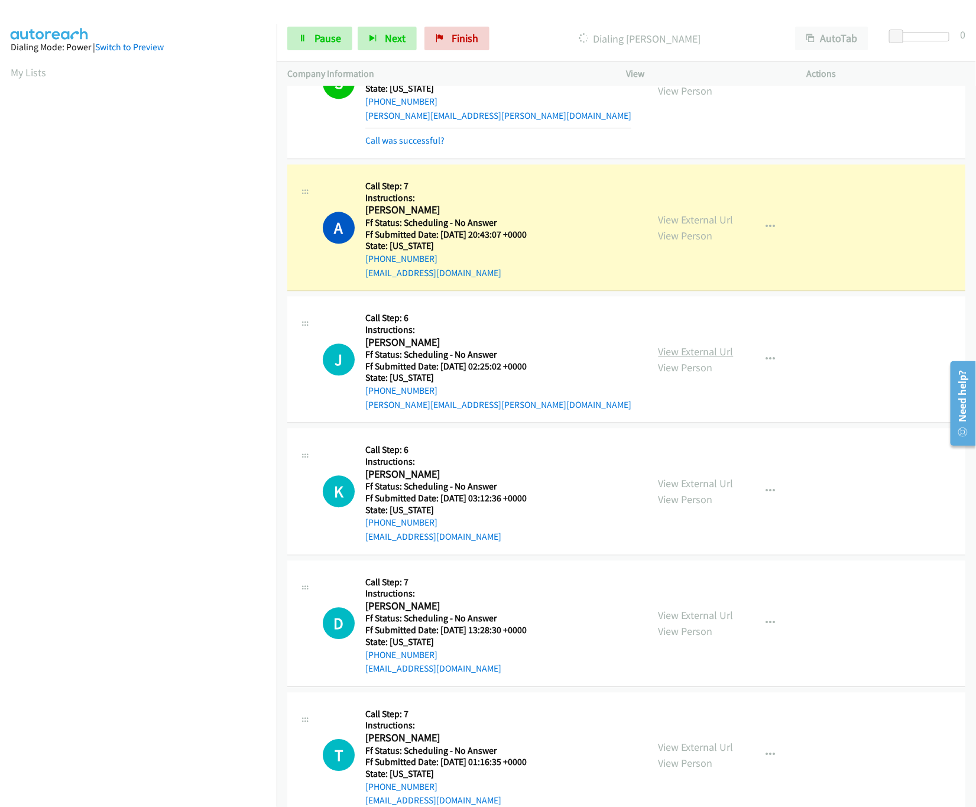
click at [685, 355] on link "View External Url" at bounding box center [696, 352] width 75 height 14
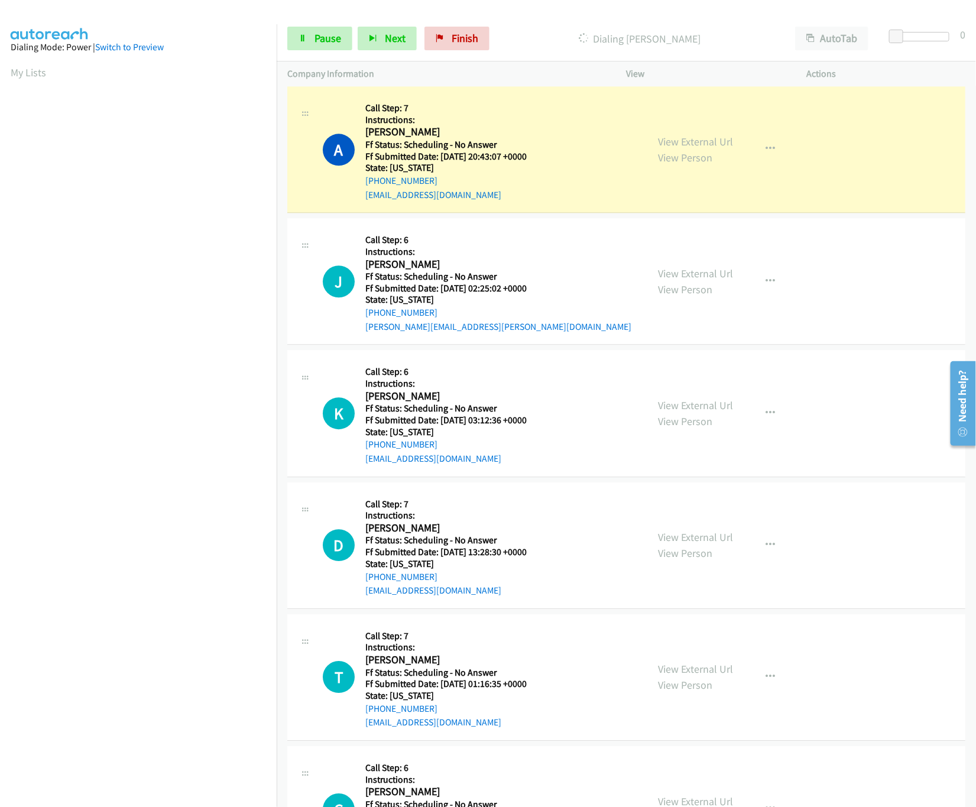
scroll to position [1300, 0]
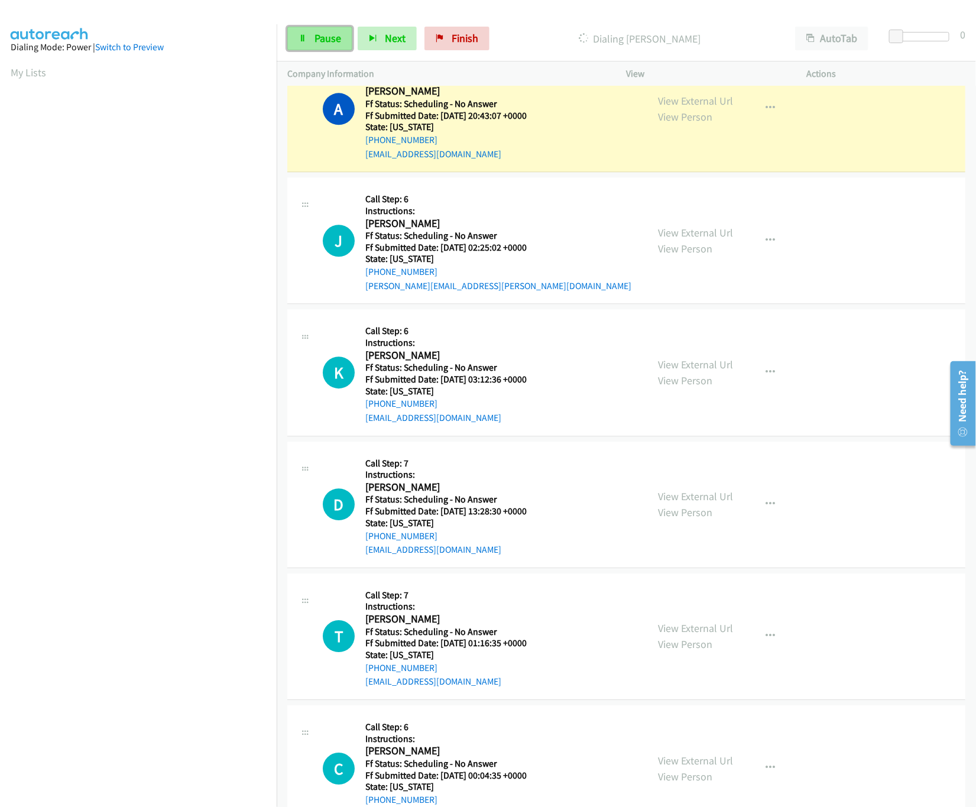
click at [316, 27] on link "Pause" at bounding box center [319, 39] width 65 height 24
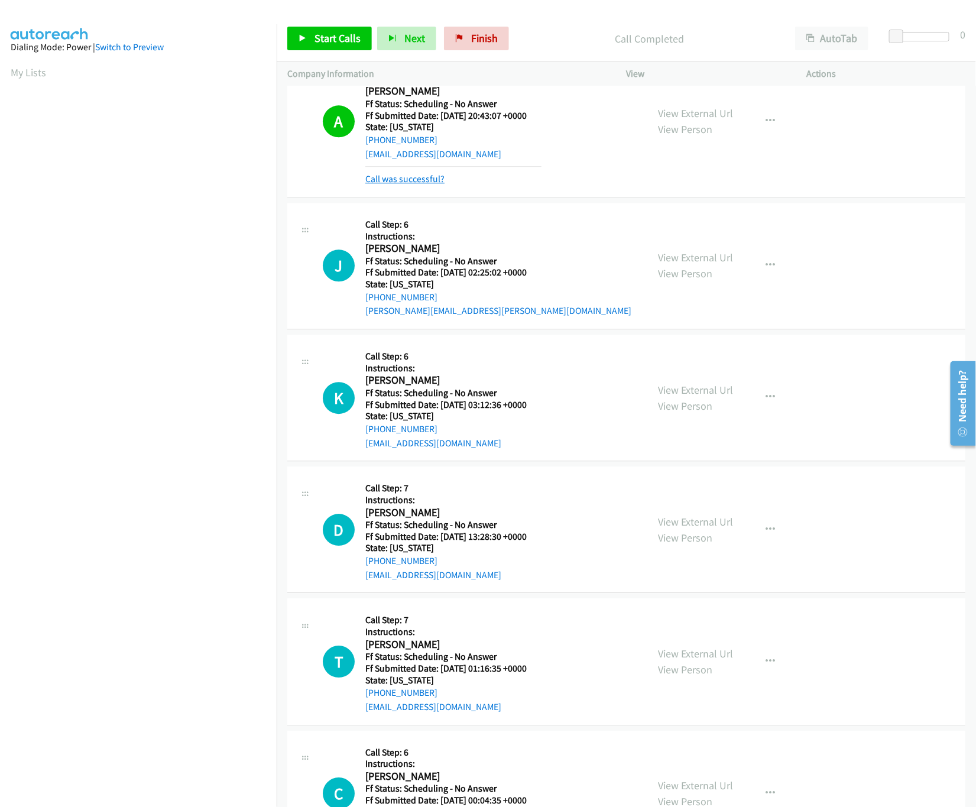
click at [401, 181] on link "Call was successful?" at bounding box center [404, 178] width 79 height 11
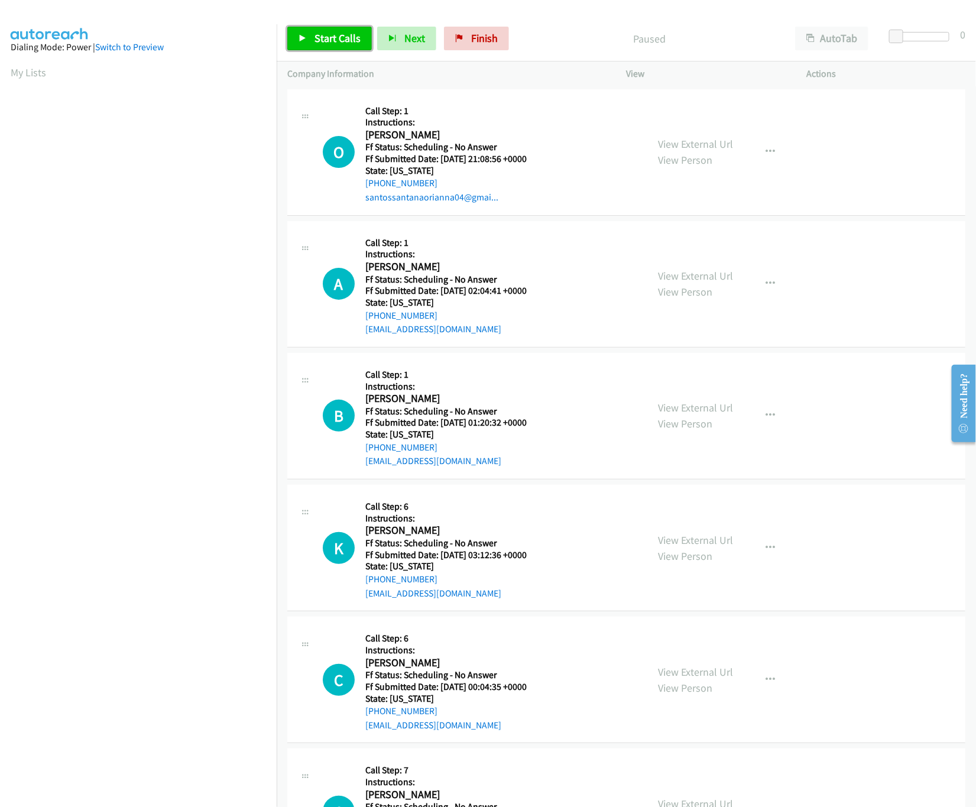
click at [339, 43] on span "Start Calls" at bounding box center [337, 38] width 46 height 14
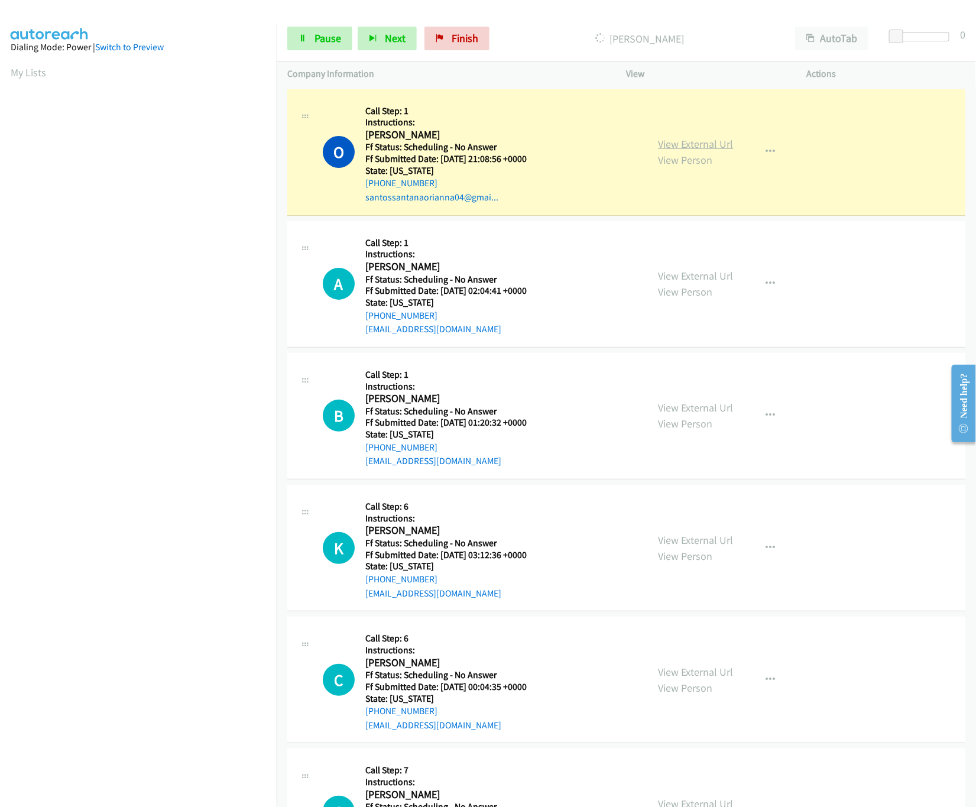
click at [682, 137] on link "View External Url" at bounding box center [696, 144] width 75 height 14
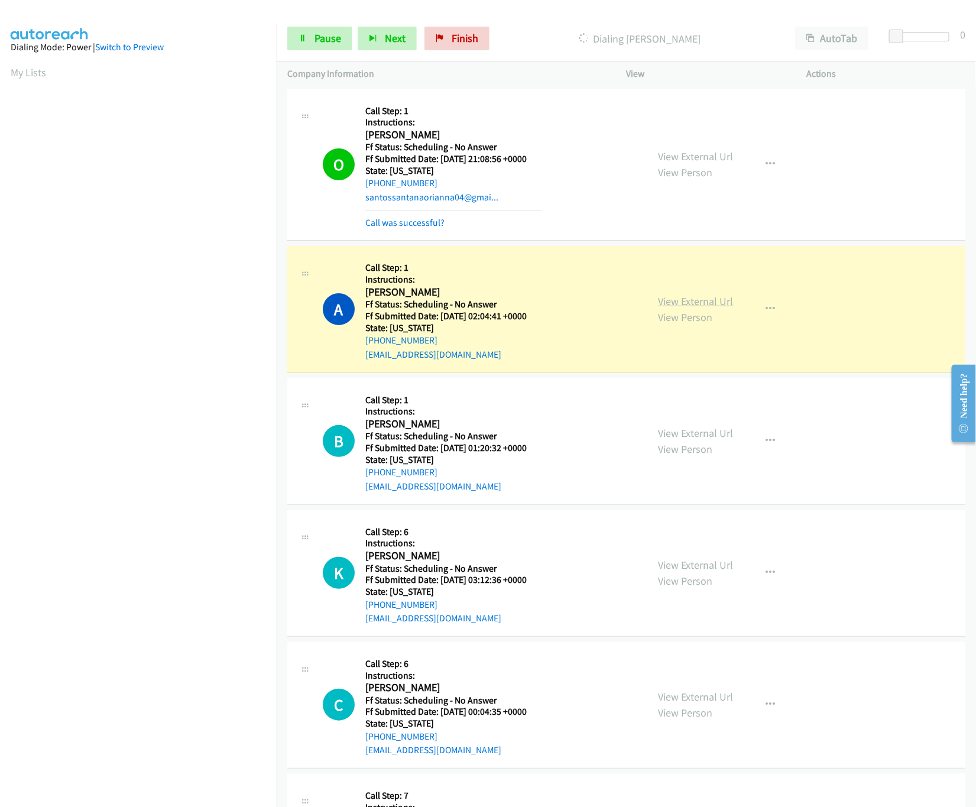
click at [683, 297] on link "View External Url" at bounding box center [696, 301] width 75 height 14
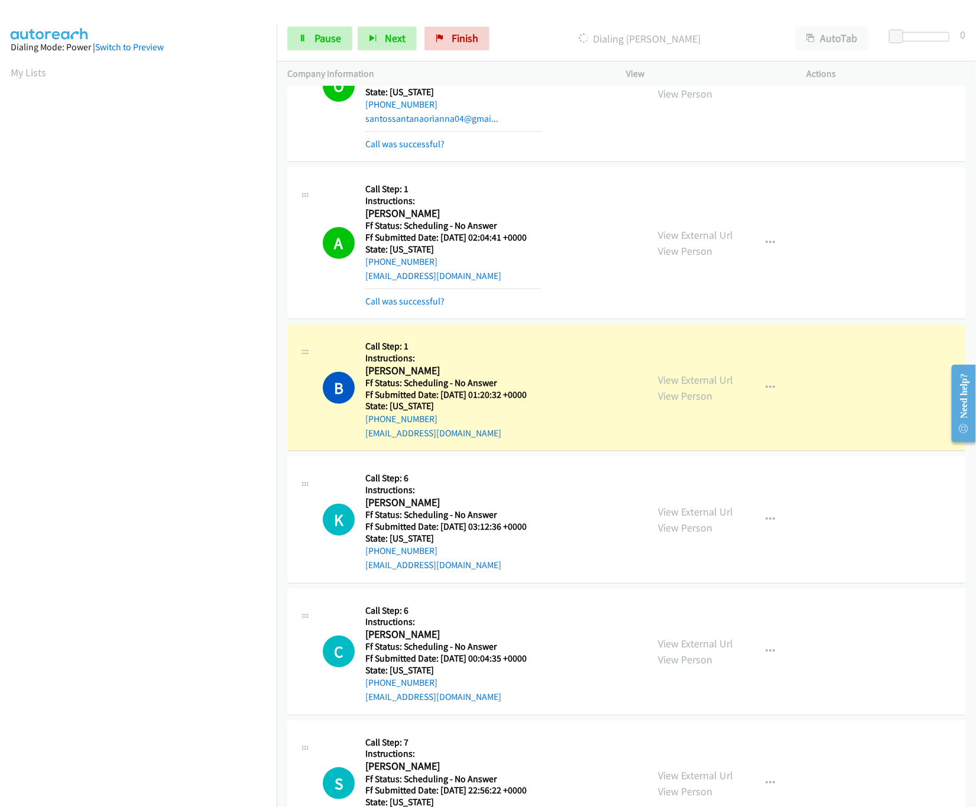
scroll to position [118, 0]
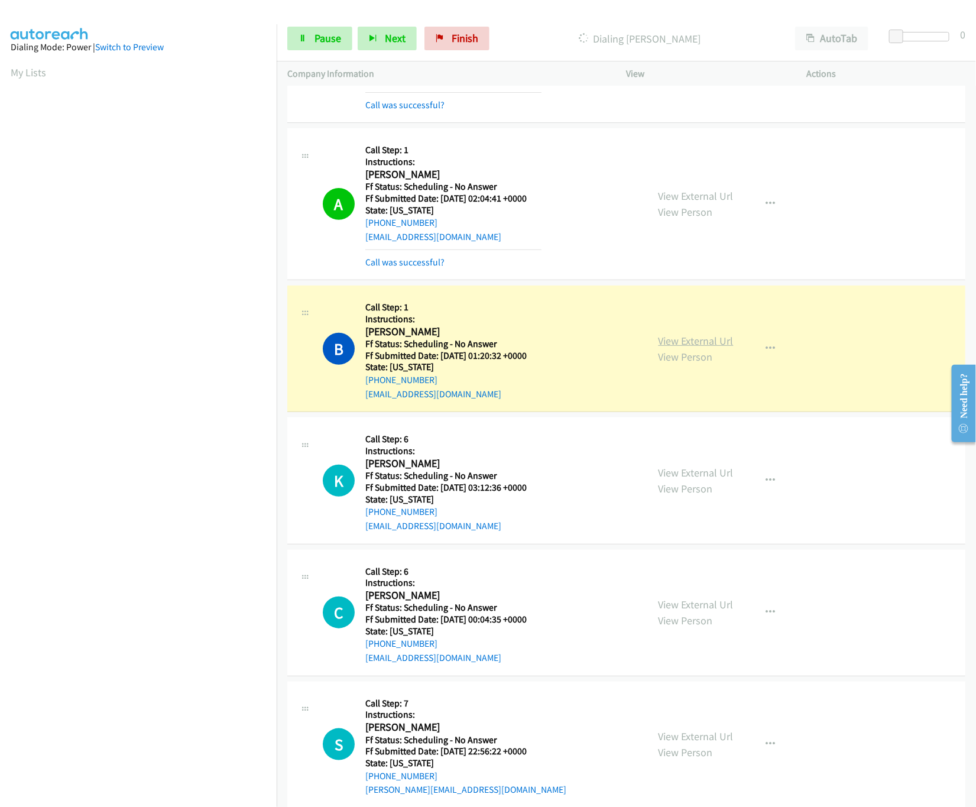
click at [698, 334] on link "View External Url" at bounding box center [696, 341] width 75 height 14
click at [694, 477] on link "View External Url" at bounding box center [696, 473] width 75 height 14
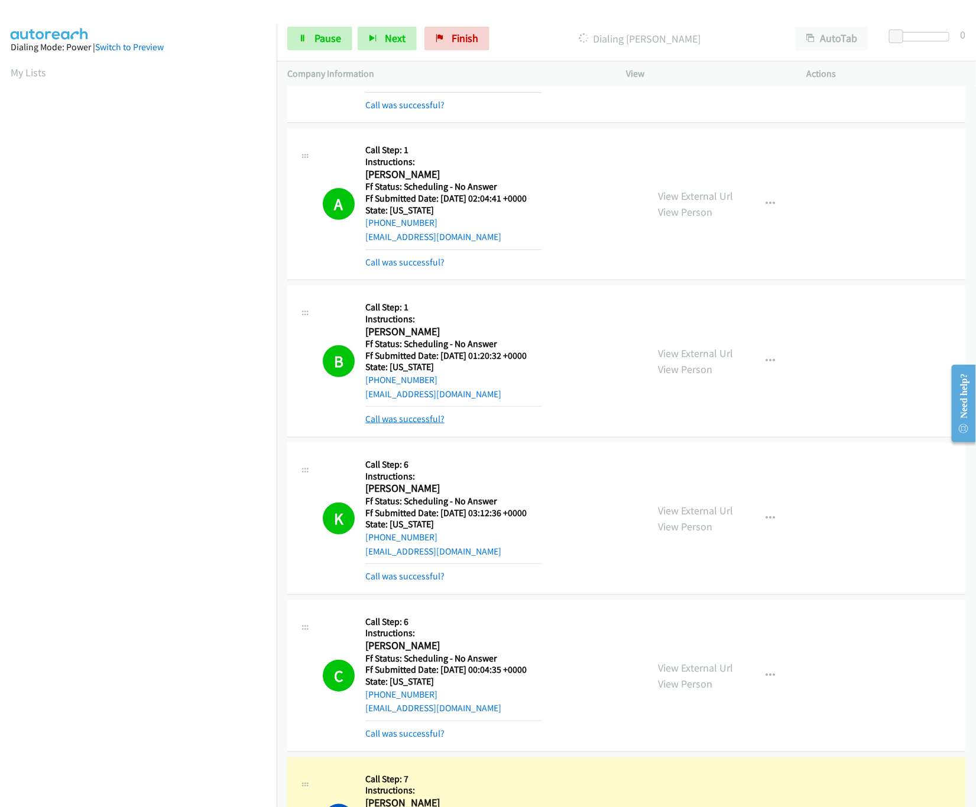
click at [417, 419] on link "Call was successful?" at bounding box center [404, 418] width 79 height 11
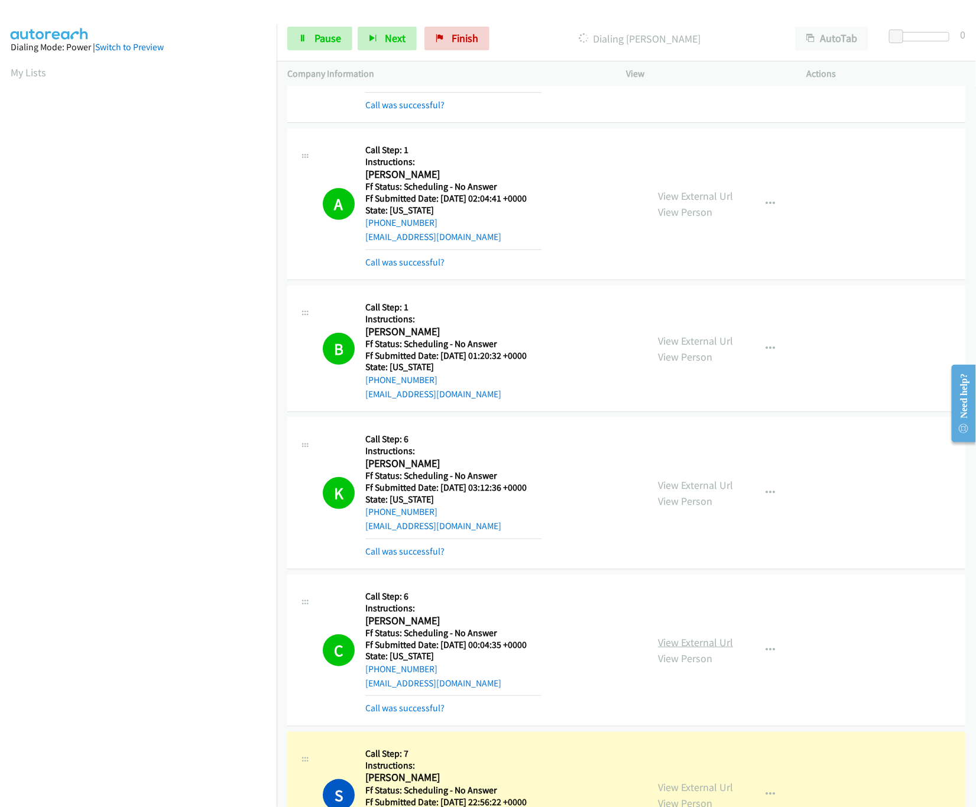
click at [680, 637] on link "View External Url" at bounding box center [696, 642] width 75 height 14
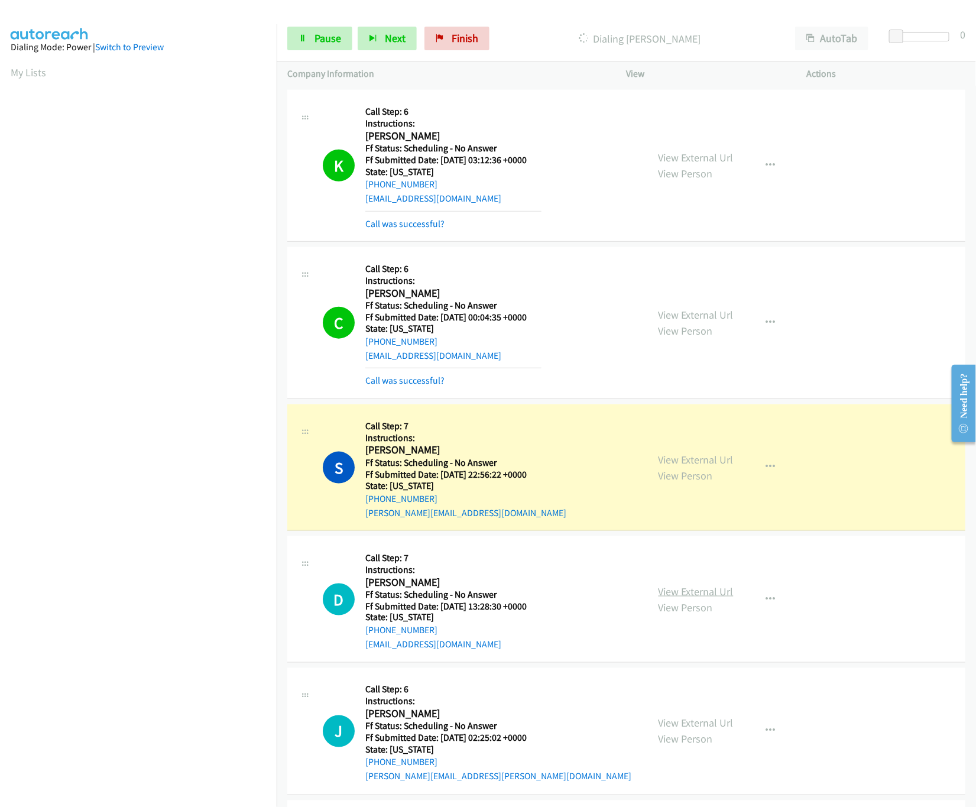
scroll to position [472, 0]
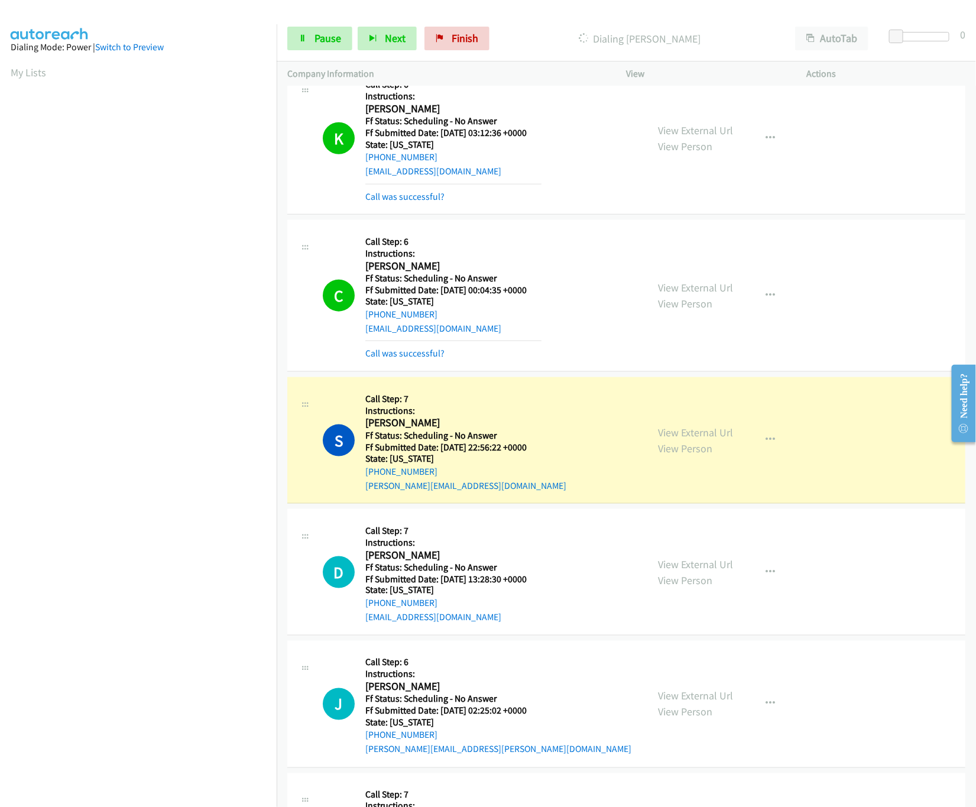
click at [710, 426] on div "View External Url View Person View External Url Email Schedule/Manage Callback …" at bounding box center [743, 440] width 191 height 105
click at [713, 427] on link "View External Url" at bounding box center [696, 433] width 75 height 14
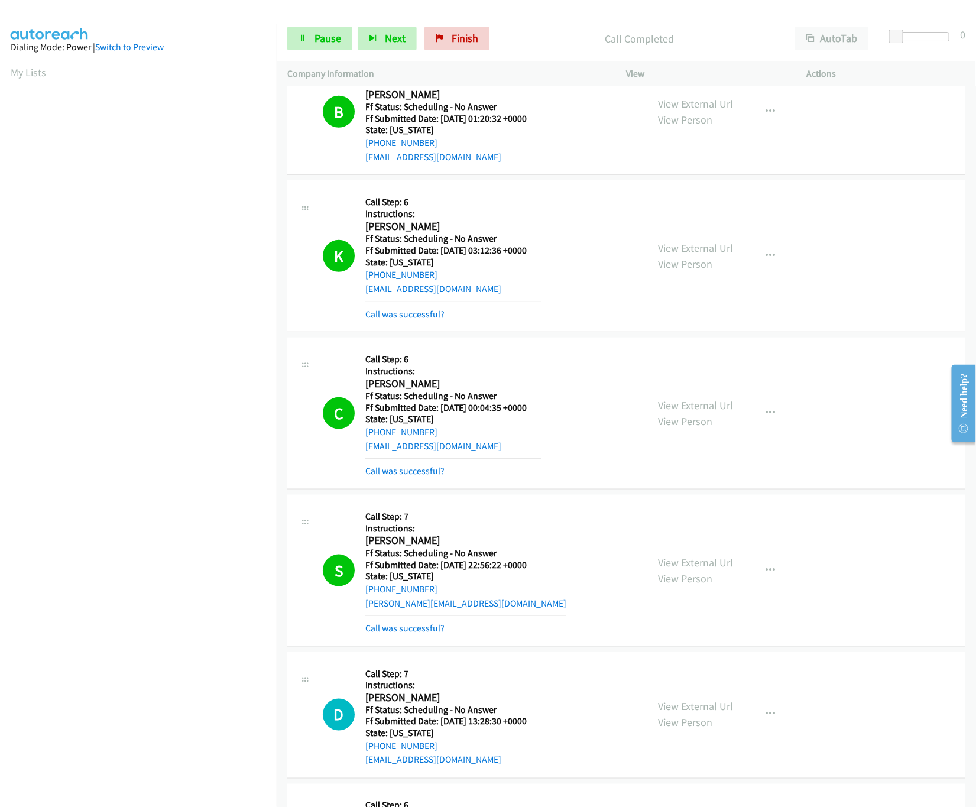
scroll to position [827, 0]
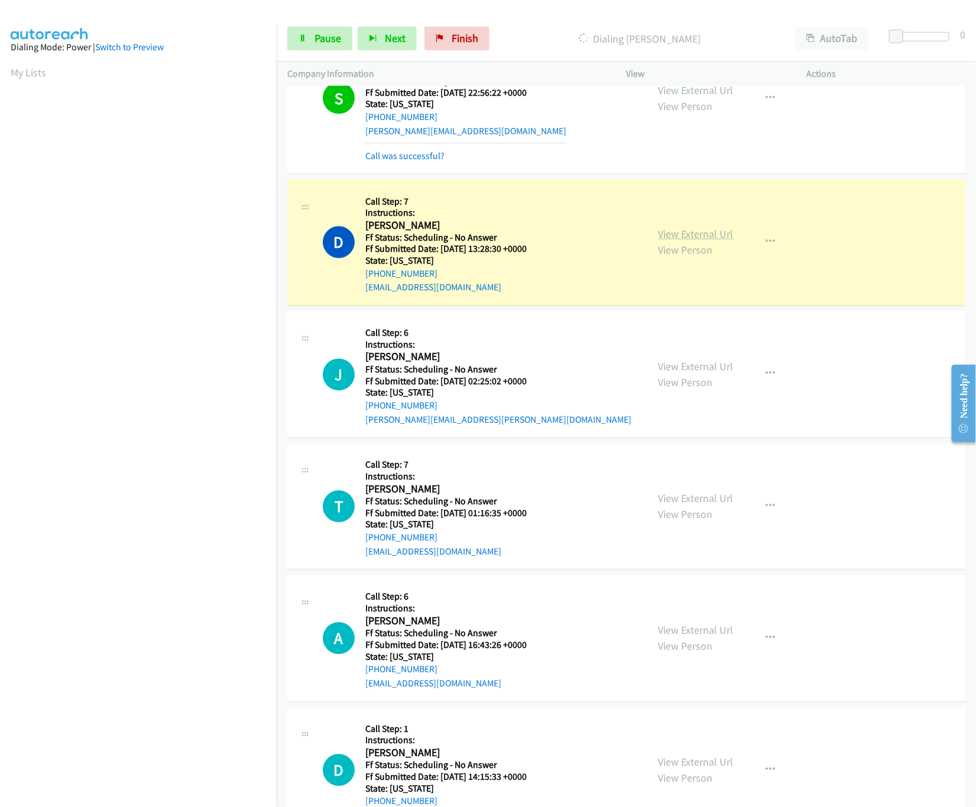
click at [679, 236] on link "View External Url" at bounding box center [696, 235] width 75 height 14
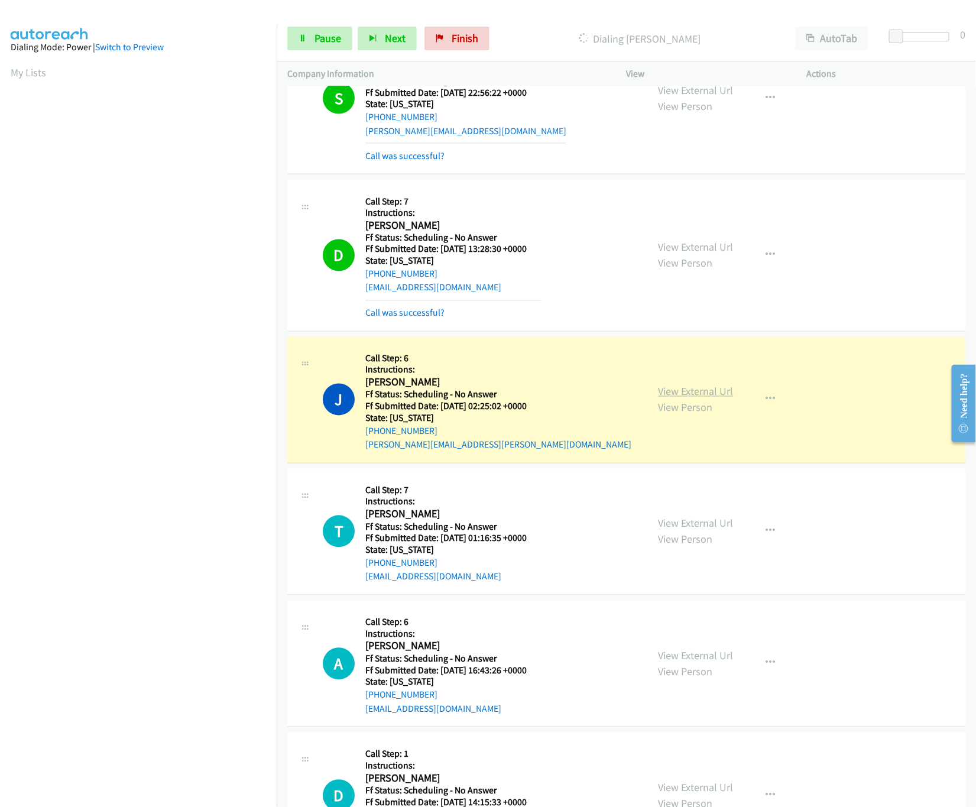
click at [704, 396] on link "View External Url" at bounding box center [696, 392] width 75 height 14
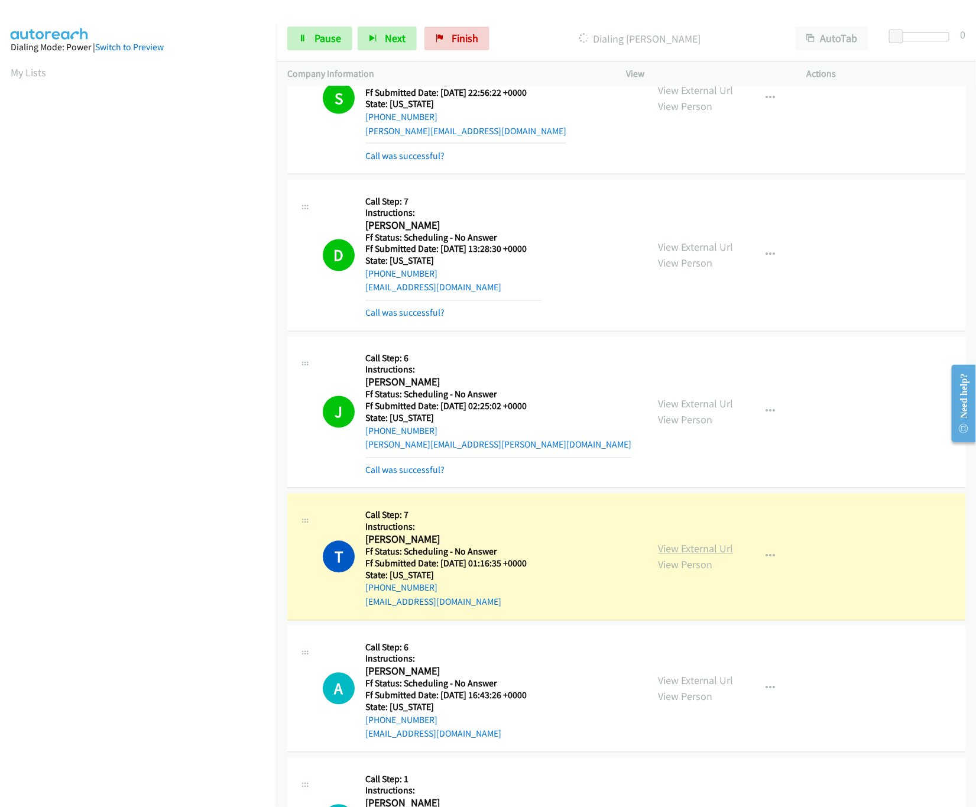
click at [701, 548] on link "View External Url" at bounding box center [696, 549] width 75 height 14
click at [163, 683] on nav "Dialing Mode: Power | Switch to Preview My Lists" at bounding box center [138, 427] width 277 height 807
click at [319, 48] on link "Pause" at bounding box center [319, 39] width 65 height 24
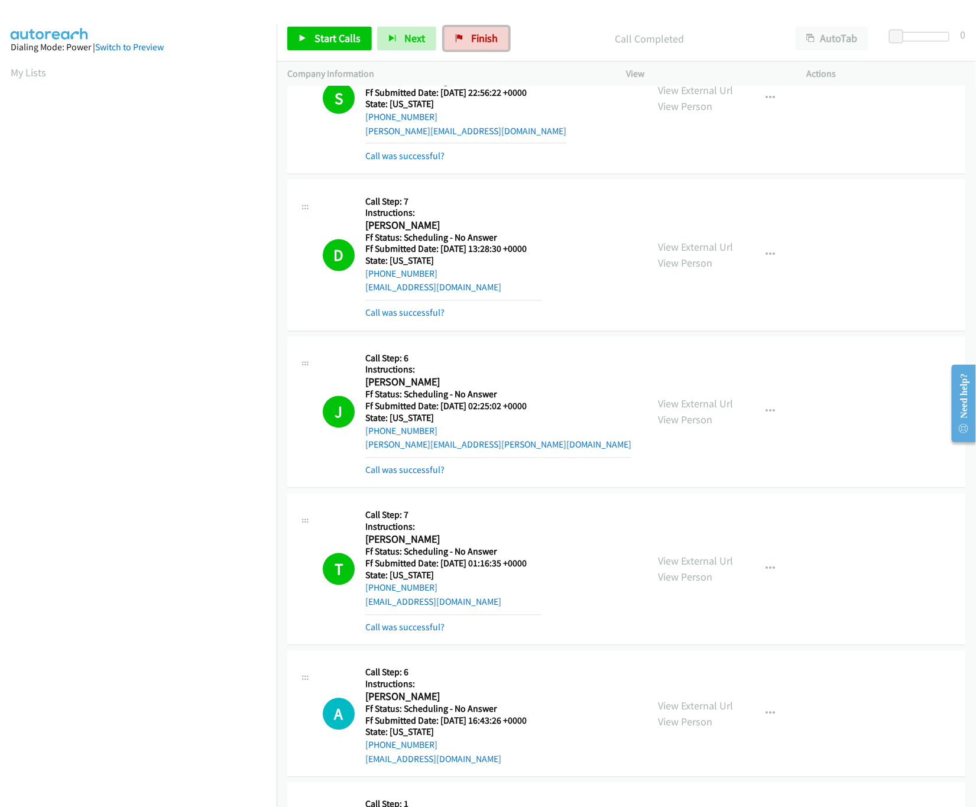
drag, startPoint x: 477, startPoint y: 27, endPoint x: 552, endPoint y: 56, distance: 79.9
click at [477, 27] on link "Finish" at bounding box center [476, 39] width 65 height 24
